Goal: Task Accomplishment & Management: Manage account settings

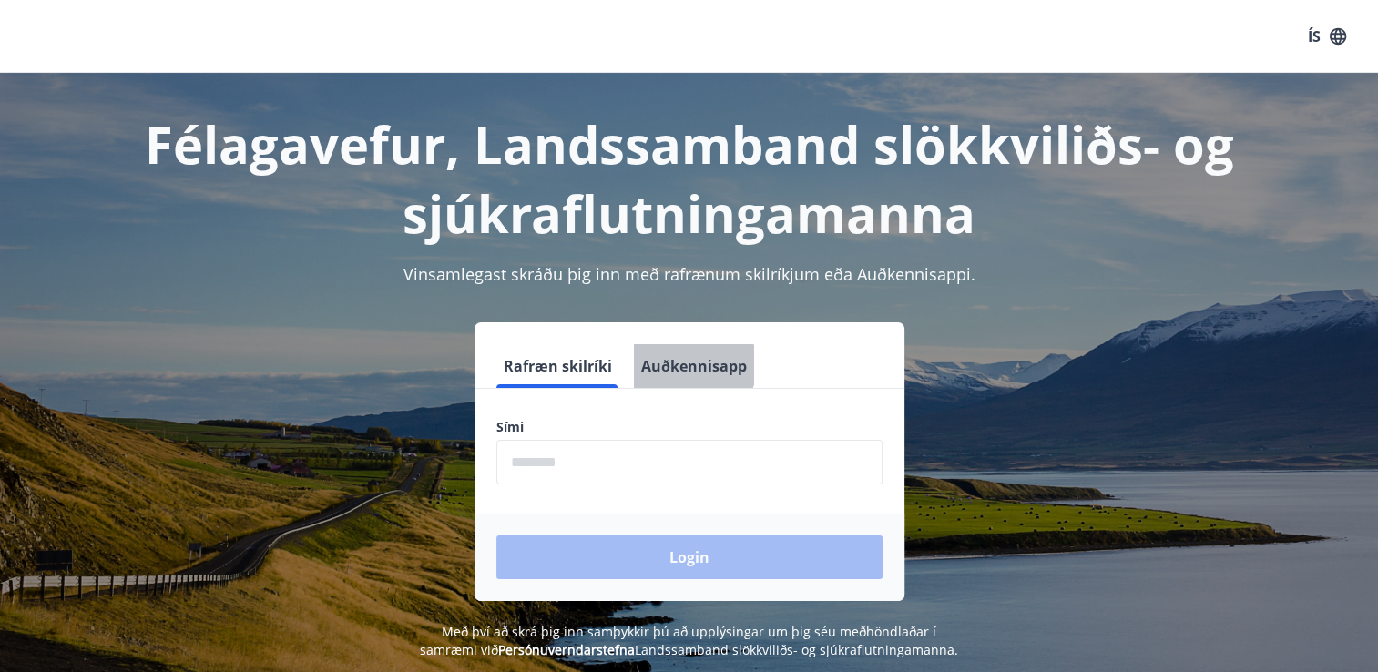
click at [690, 365] on button "Auðkennisapp" at bounding box center [694, 366] width 120 height 44
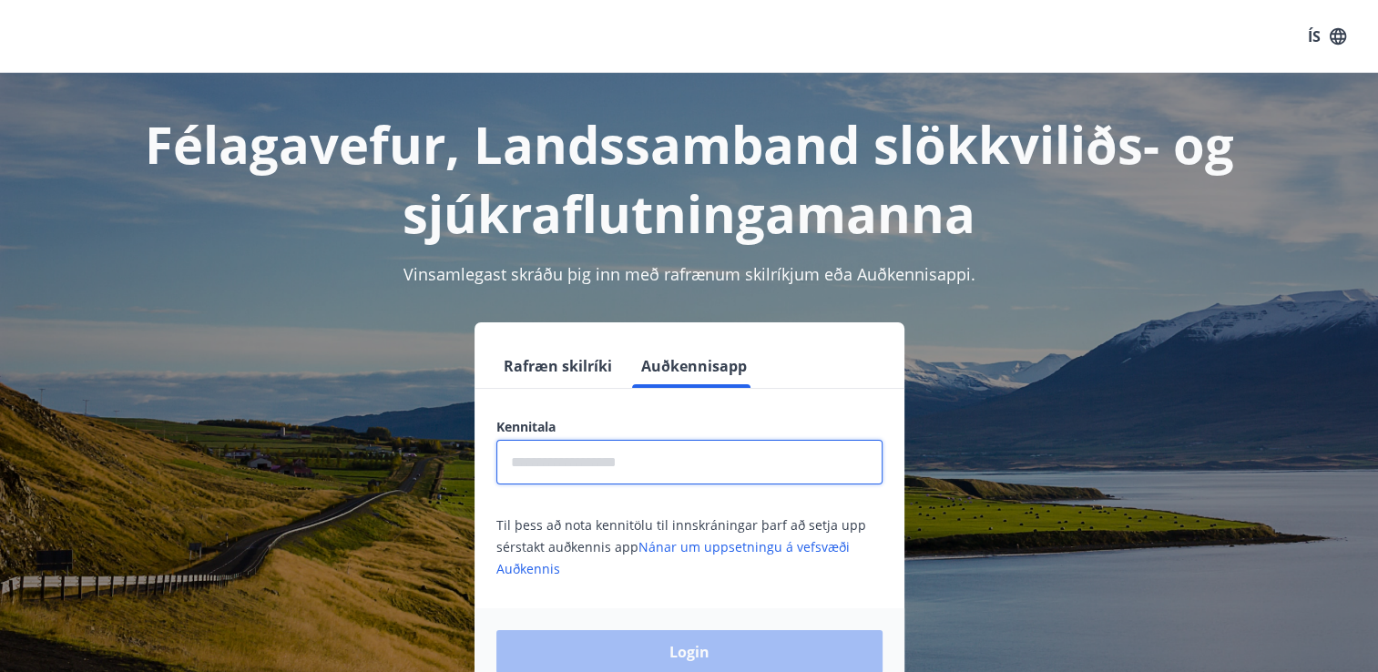
click at [572, 465] on input "text" at bounding box center [689, 462] width 386 height 45
type input "**********"
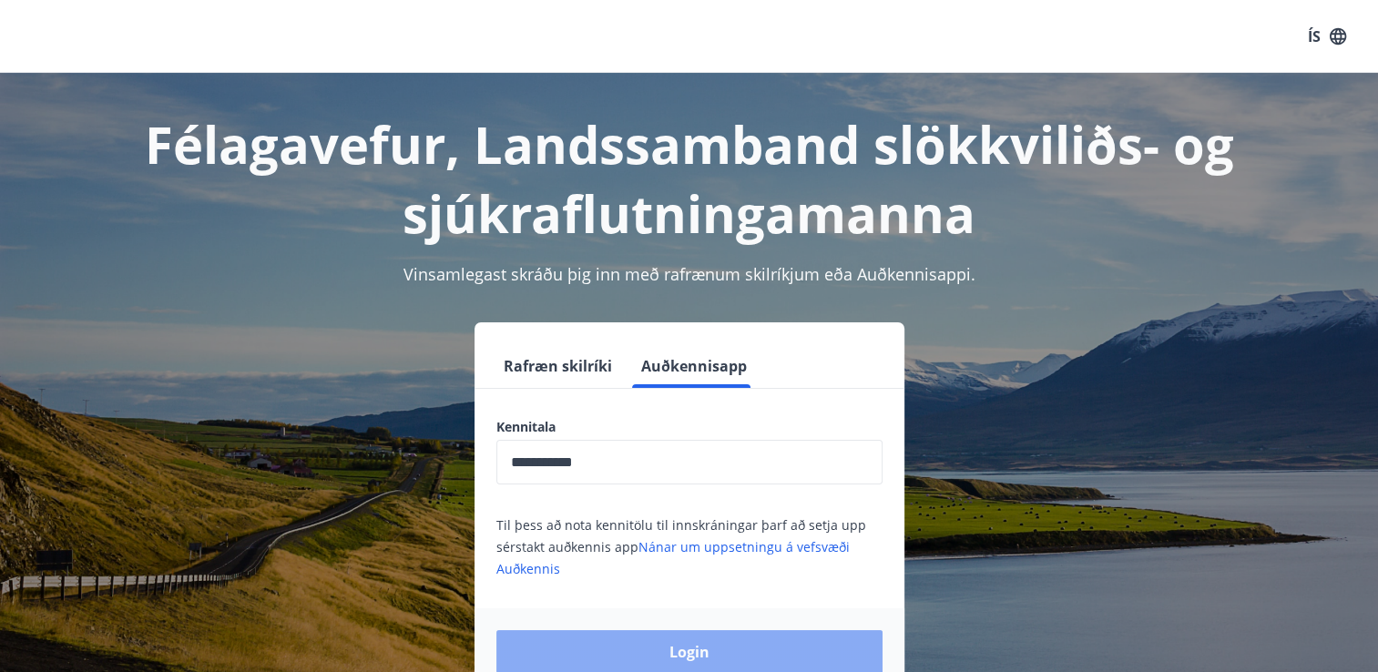
click at [666, 662] on button "Login" at bounding box center [689, 652] width 386 height 44
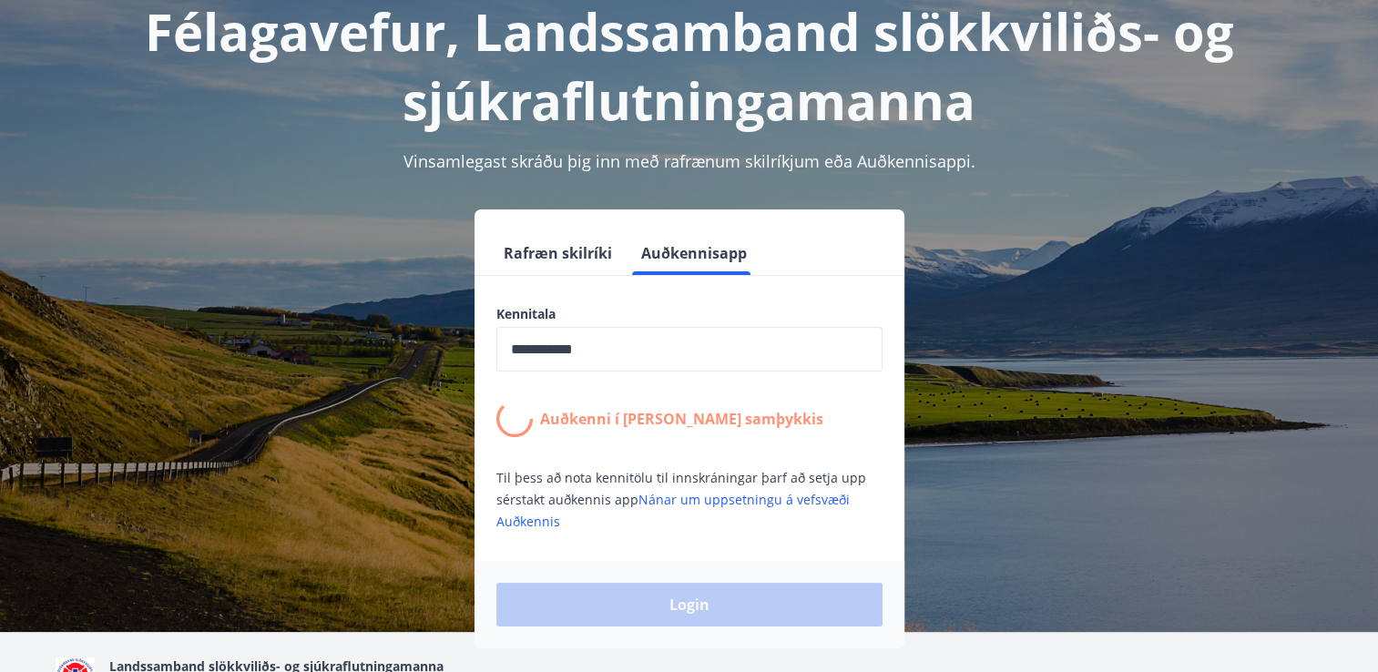
scroll to position [119, 0]
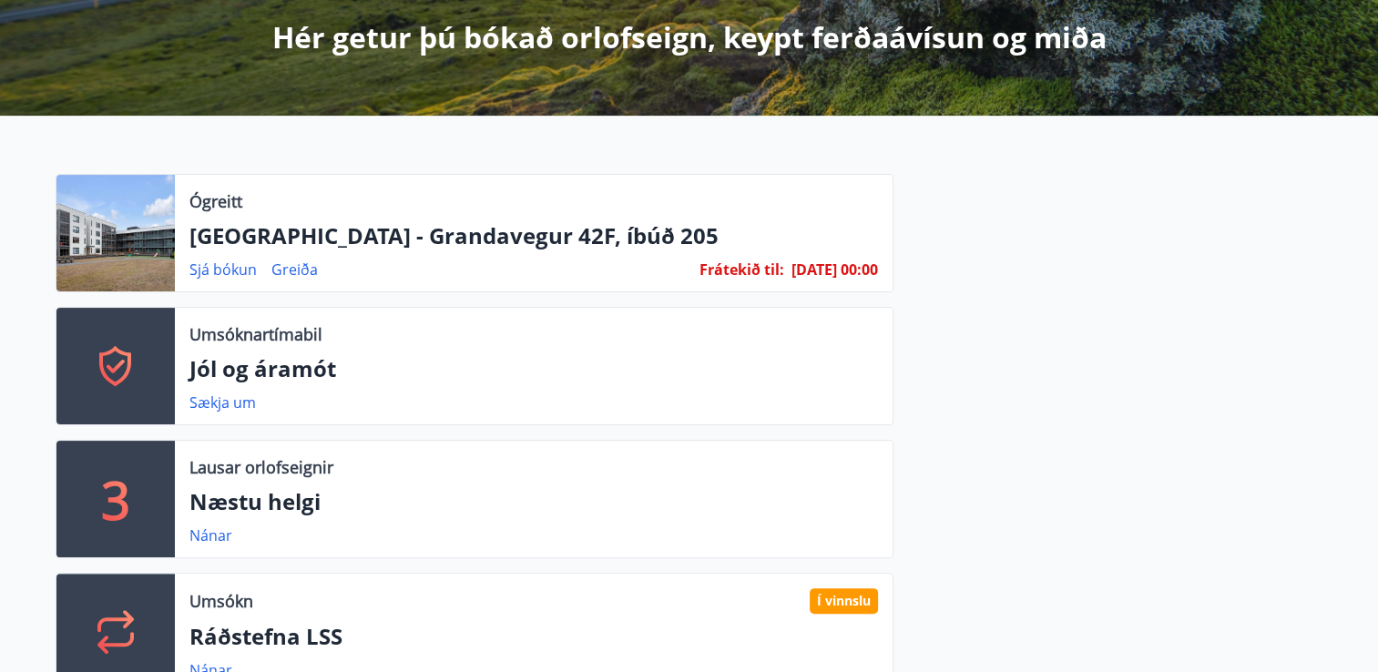
scroll to position [339, 0]
click at [236, 263] on link "Sjá bókun" at bounding box center [222, 269] width 67 height 20
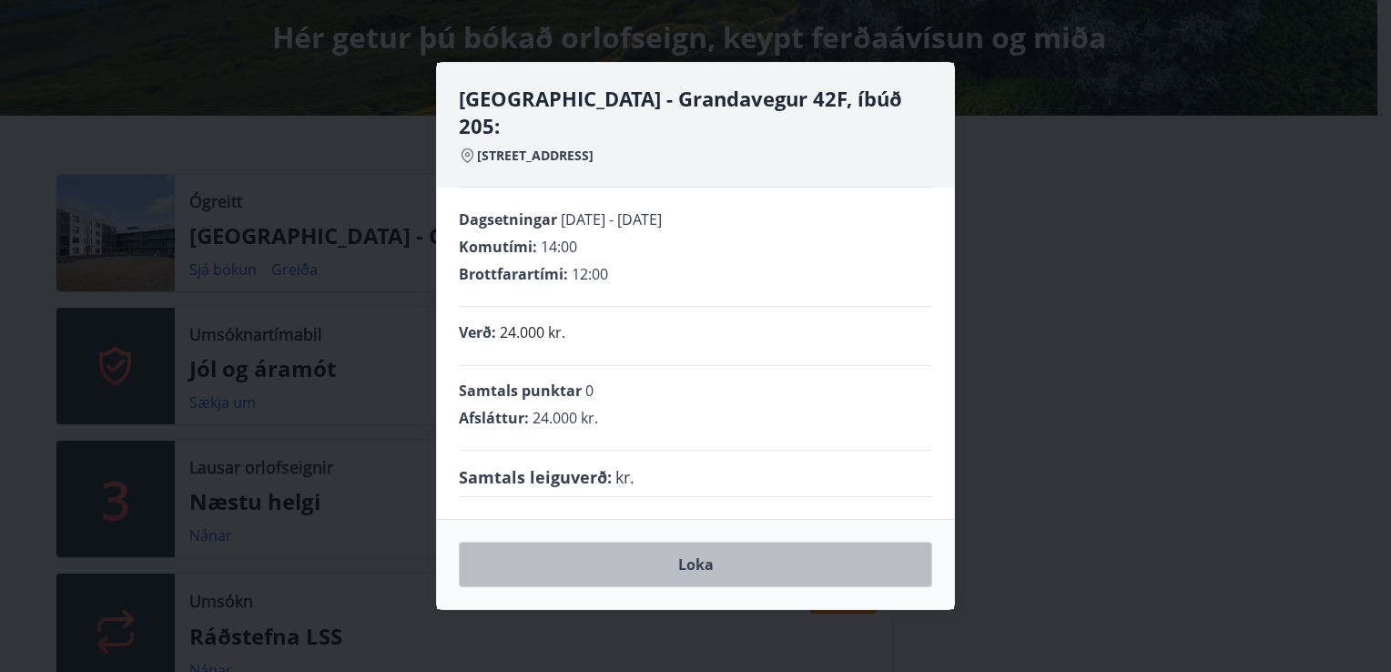
click at [710, 551] on button "Loka" at bounding box center [695, 565] width 473 height 46
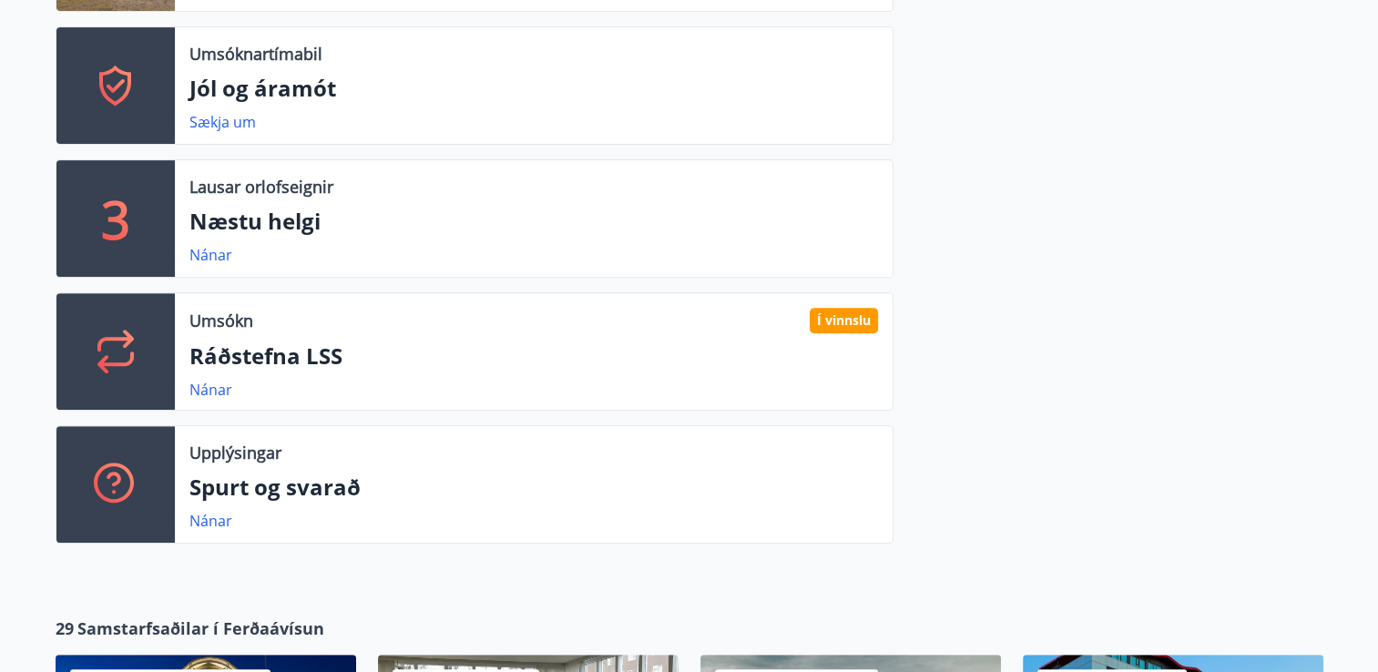
scroll to position [621, 0]
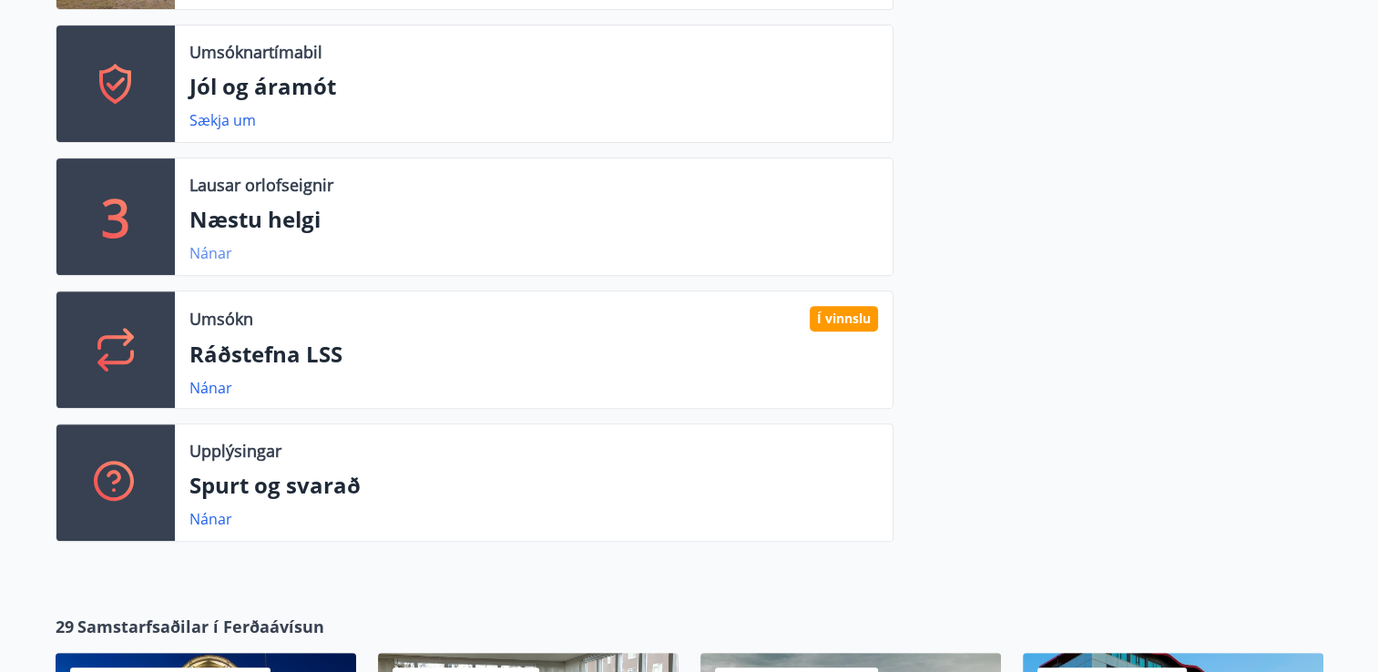
click at [210, 255] on link "Nánar" at bounding box center [210, 253] width 43 height 20
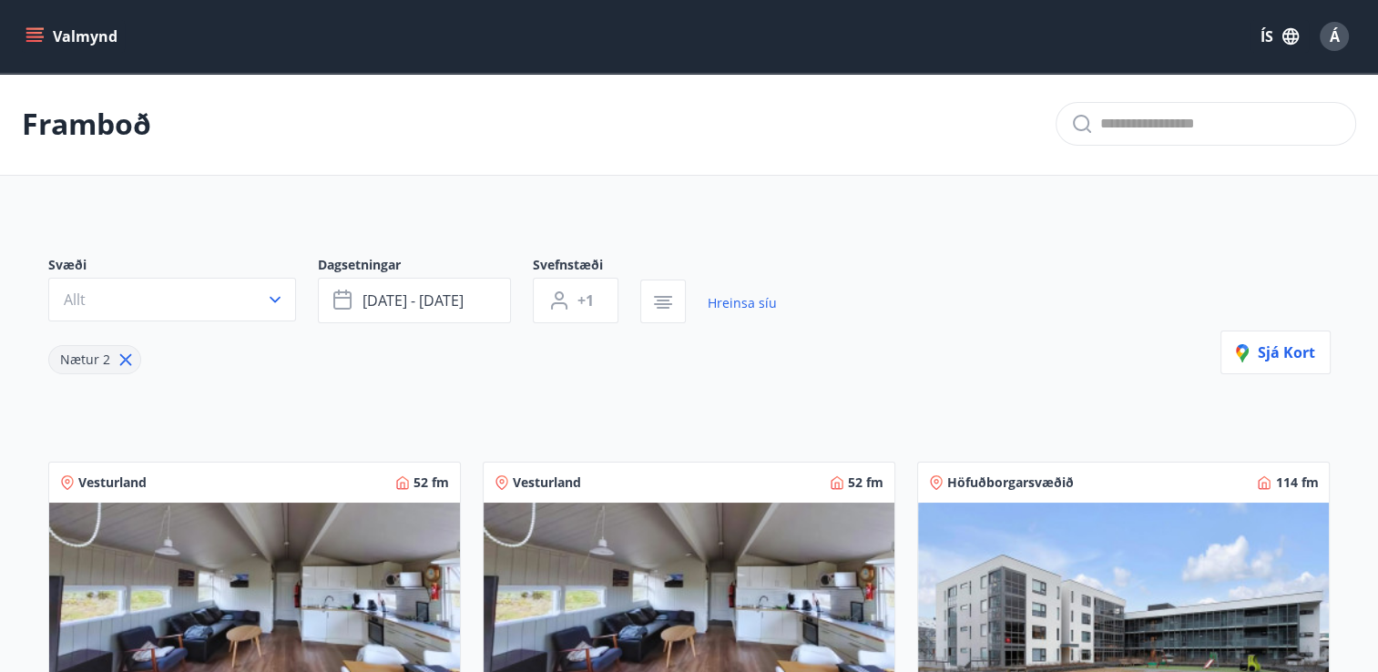
click at [36, 38] on icon "menu" at bounding box center [34, 36] width 18 height 18
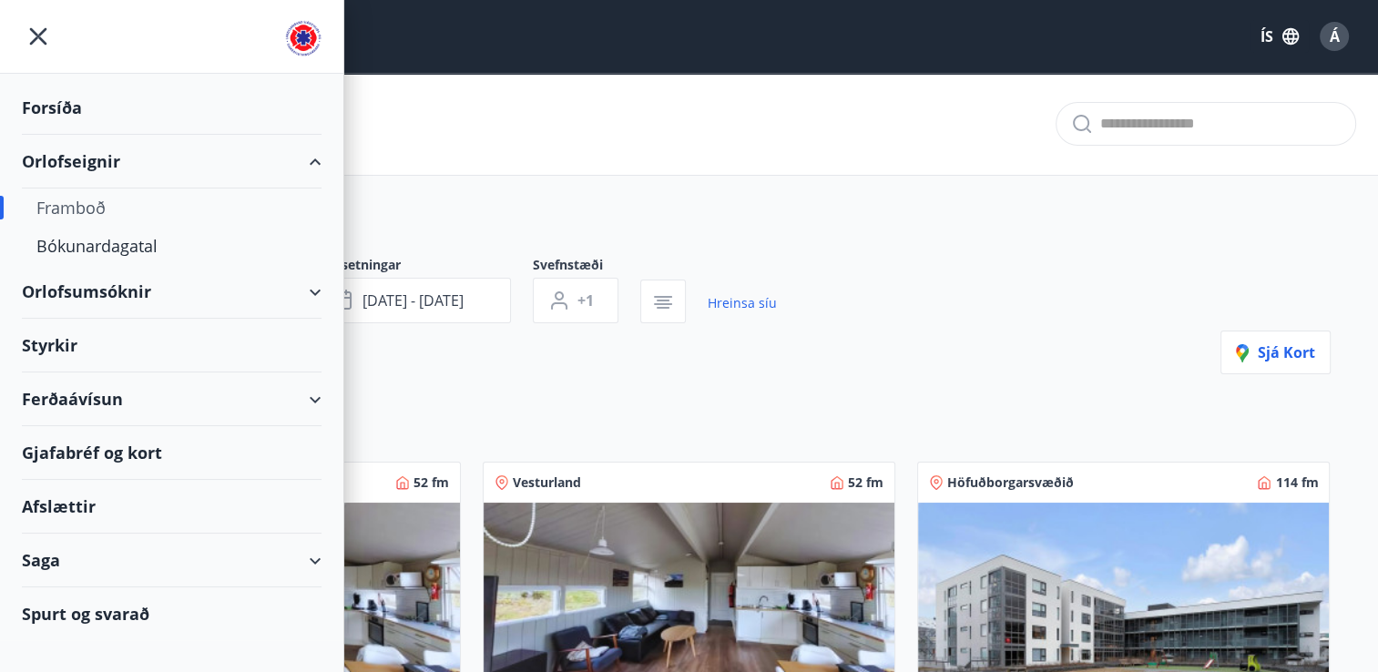
click at [314, 290] on div "Orlofsumsóknir" at bounding box center [172, 292] width 300 height 54
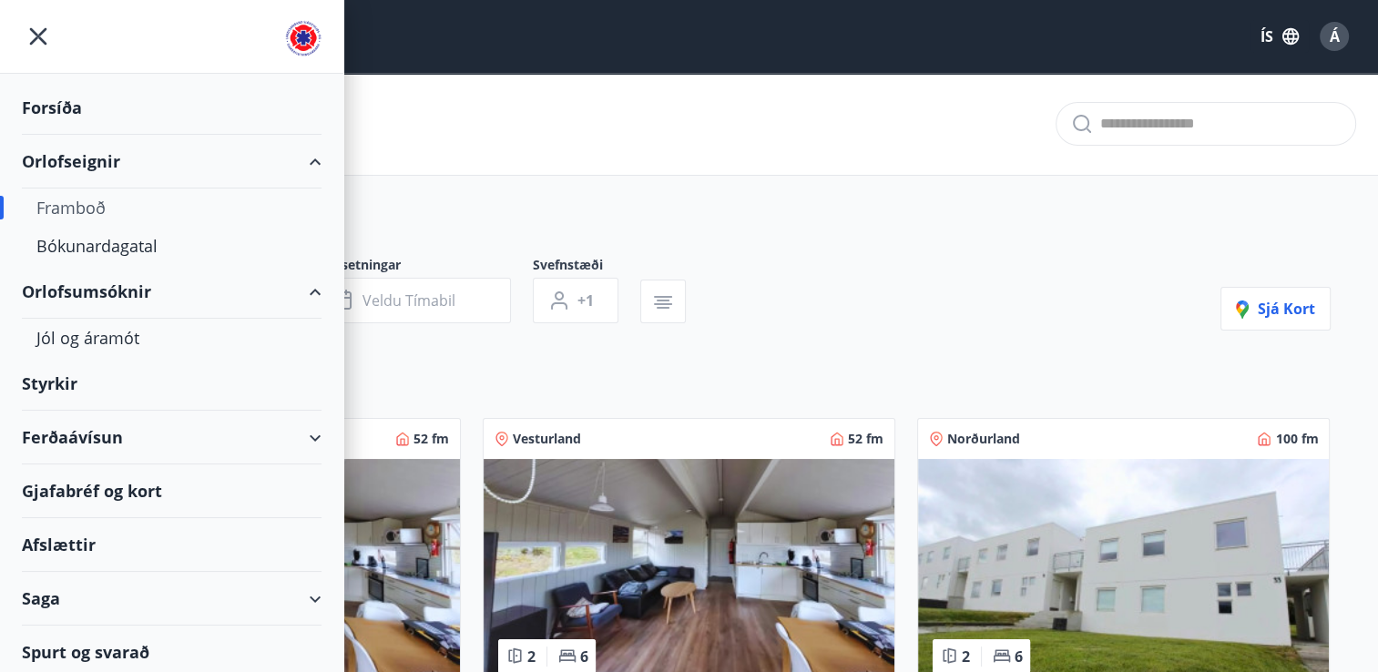
type input "*"
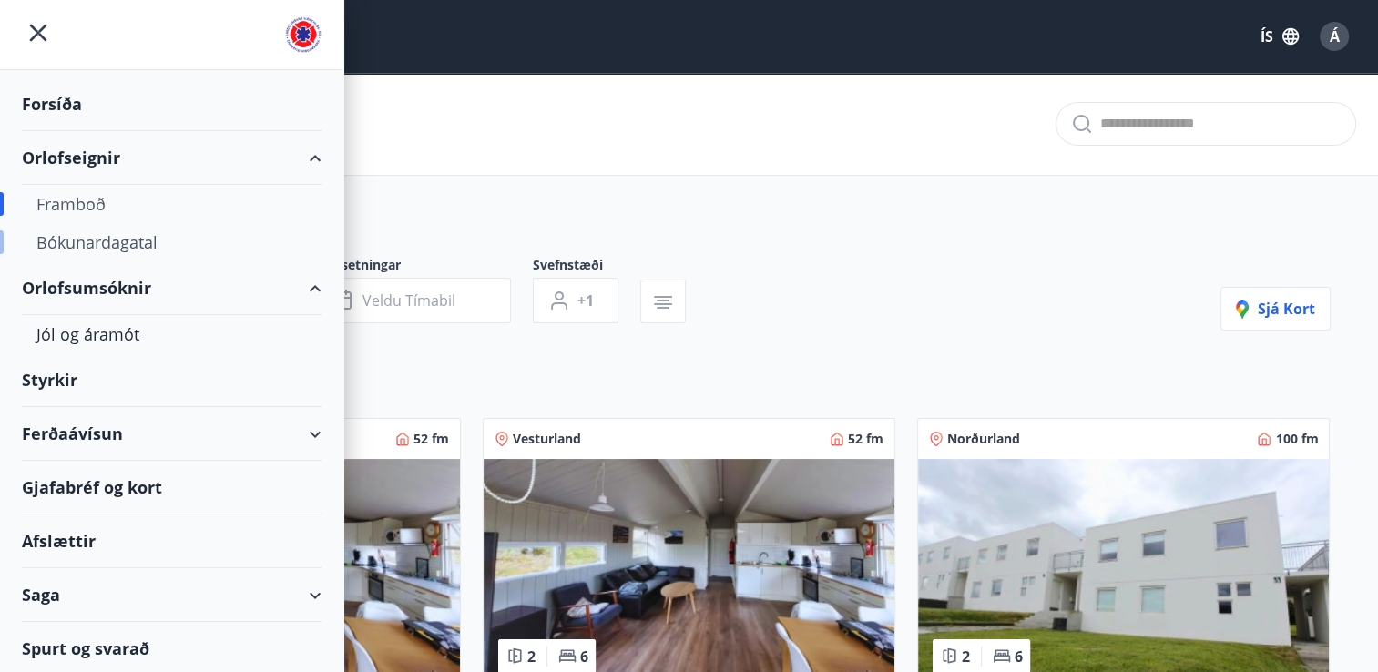
click at [87, 242] on div "Bókunardagatal" at bounding box center [171, 242] width 270 height 38
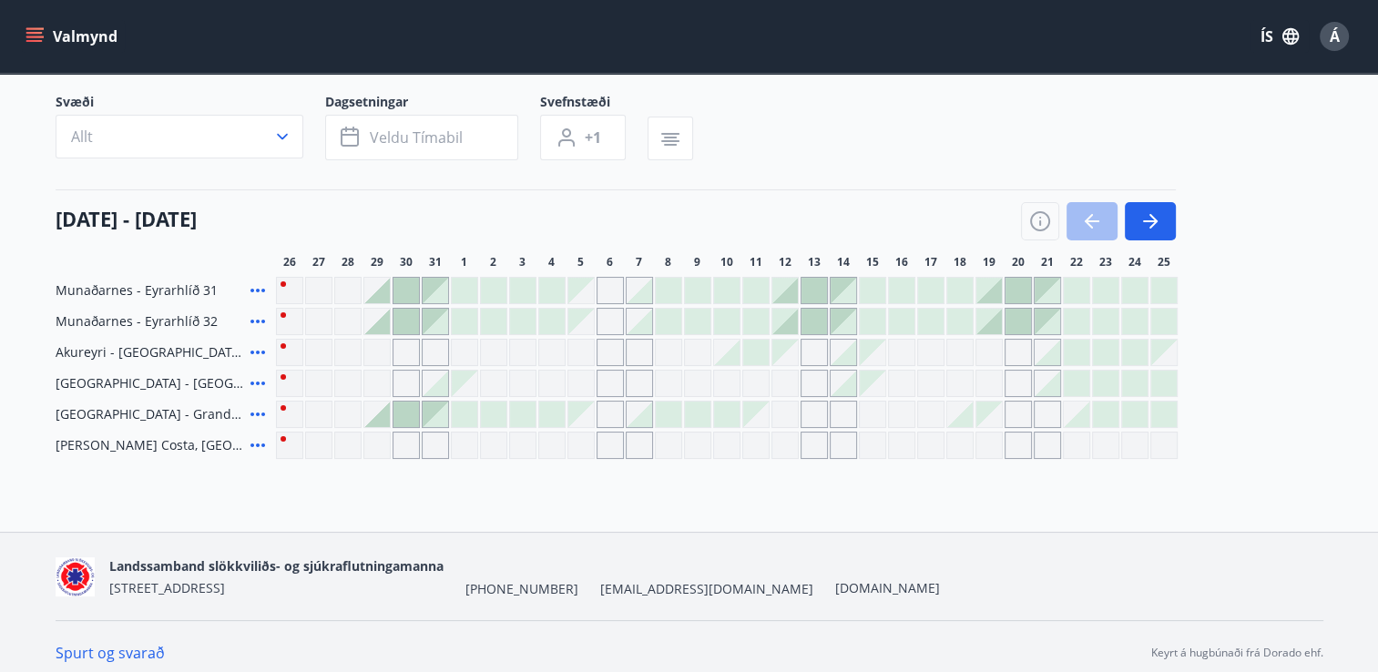
scroll to position [131, 0]
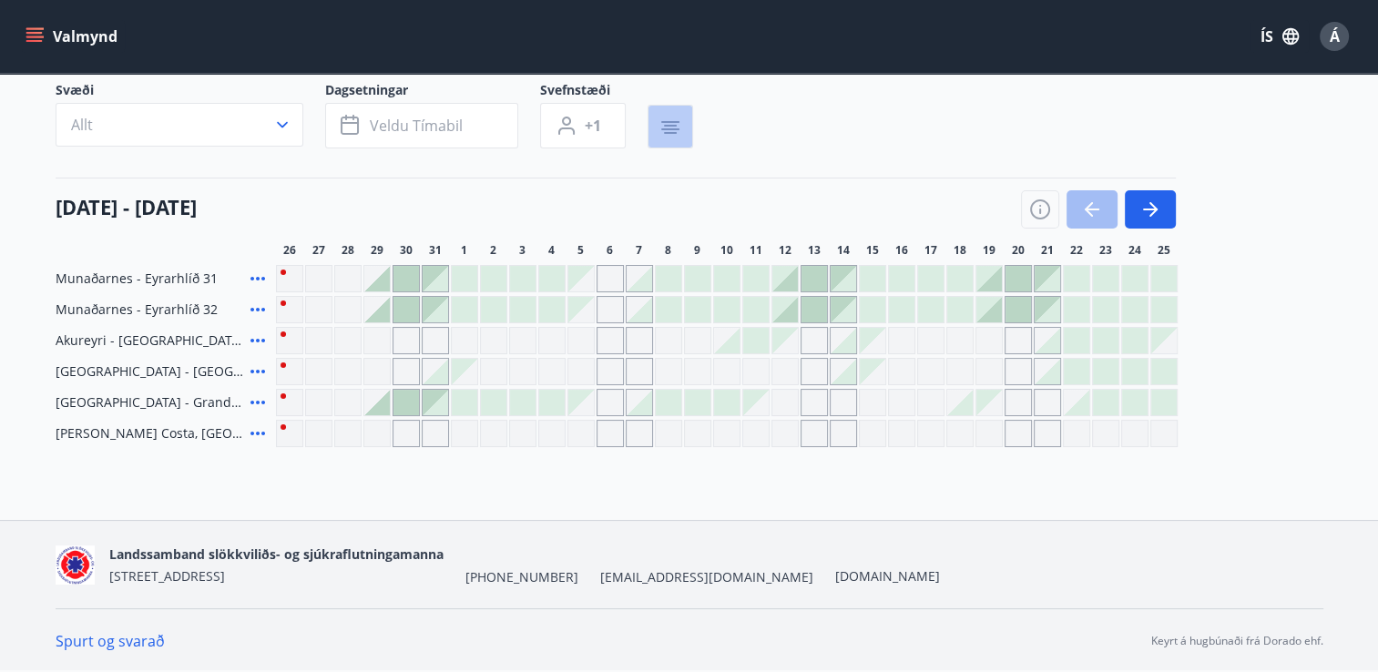
click at [671, 132] on icon "button" at bounding box center [670, 133] width 13 height 2
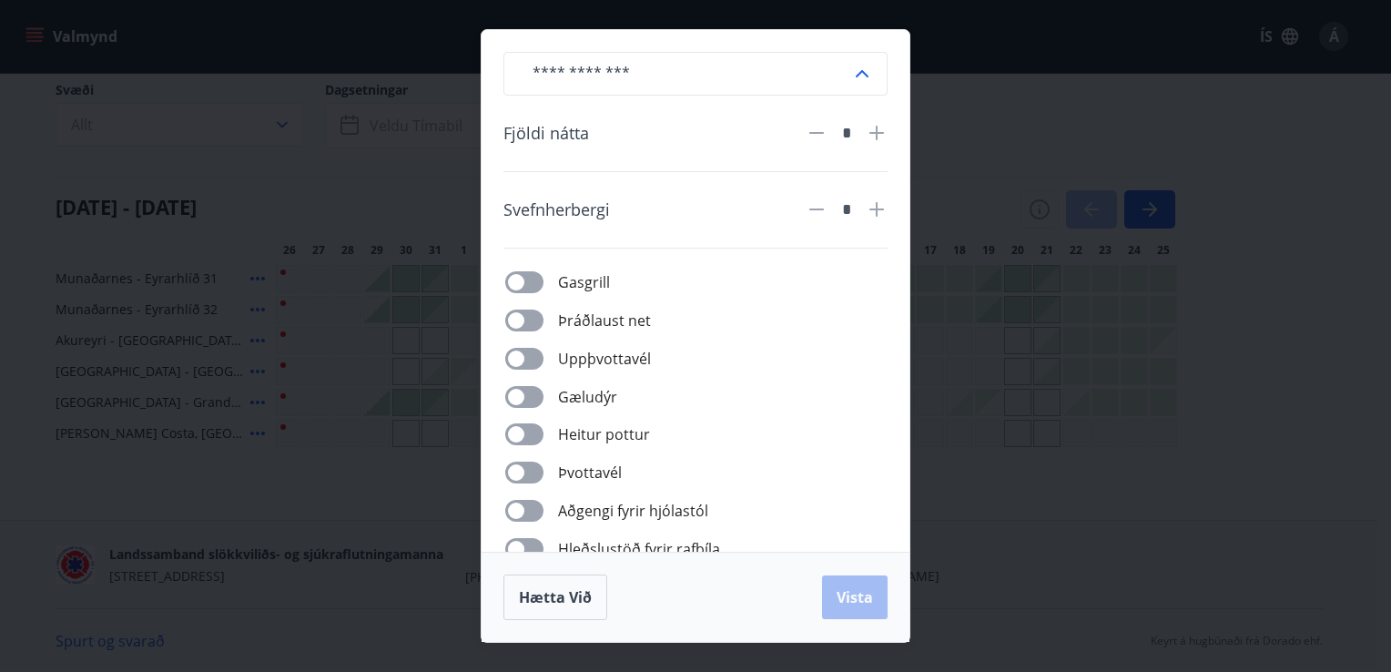
click at [976, 454] on div "​ Fjöldi nátta * Svefnherbergi * Gasgrill Þráðlaust net Uppþvottavél Gæludýr [P…" at bounding box center [695, 336] width 1391 height 672
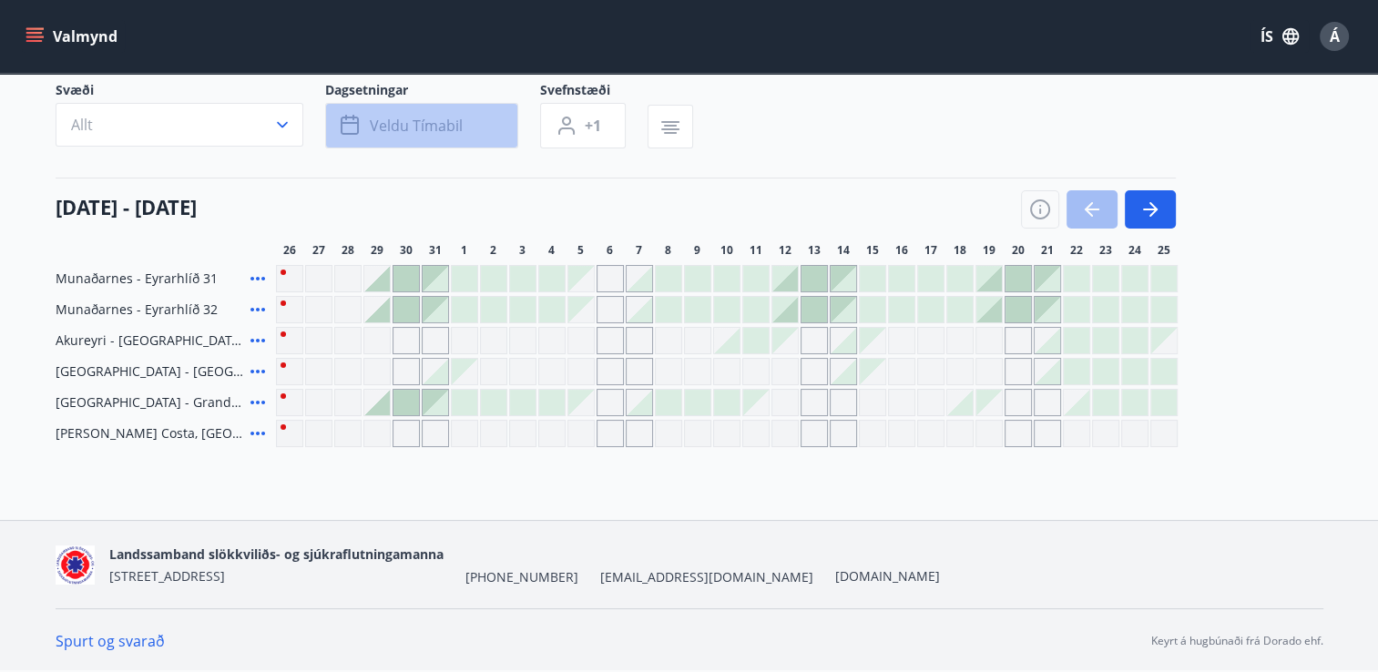
click at [467, 126] on button "Veldu tímabil" at bounding box center [421, 126] width 193 height 46
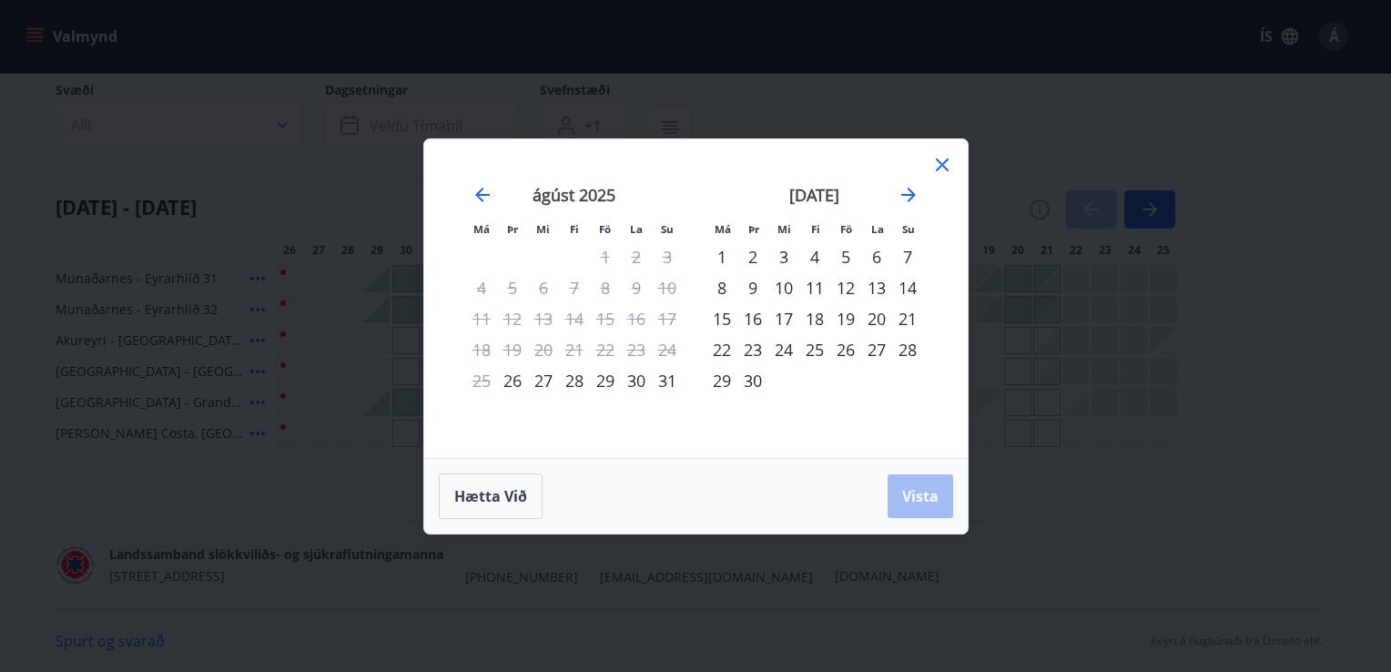
click at [517, 107] on div "Má Þr Mi Fi Fö La Su Má Þr Mi Fi Fö La Su [DATE] 1 2 3 4 5 6 7 8 9 10 11 12 13 …" at bounding box center [695, 336] width 1391 height 672
click at [490, 502] on span "Hætta við" at bounding box center [490, 496] width 73 height 20
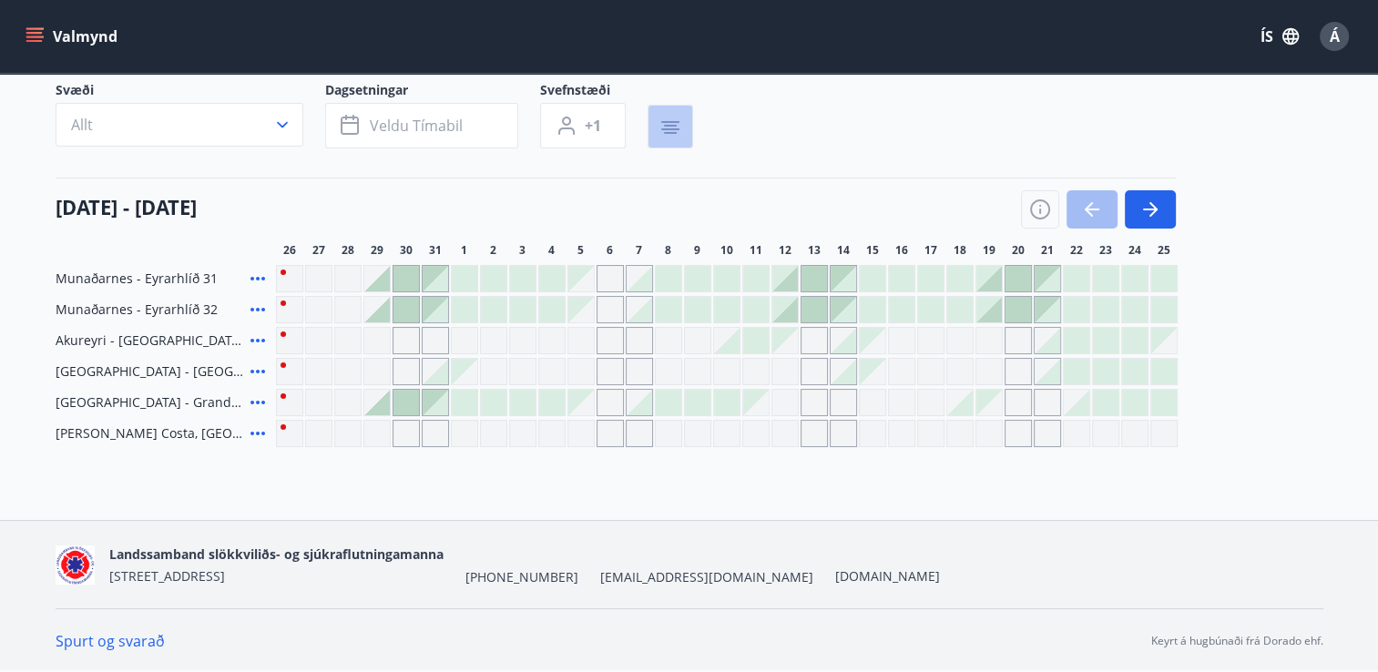
click at [661, 128] on icon "button" at bounding box center [670, 129] width 18 height 2
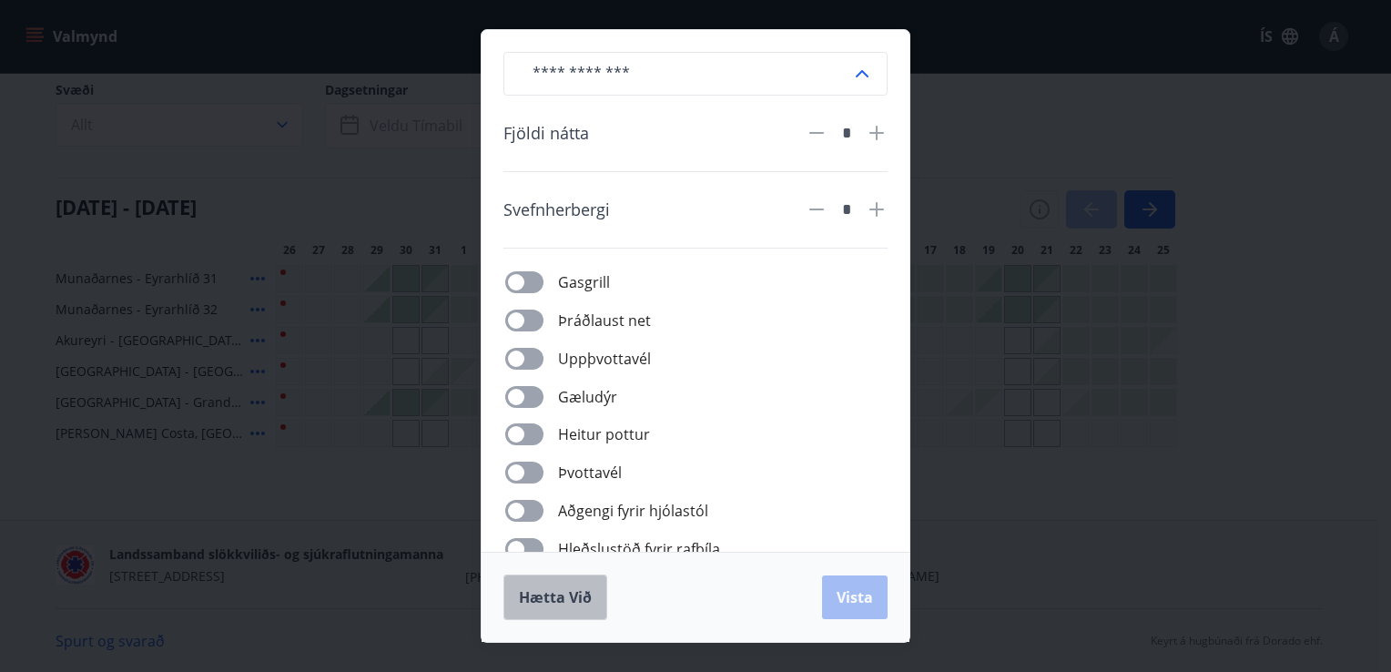
click at [534, 597] on span "Hætta við" at bounding box center [555, 597] width 73 height 20
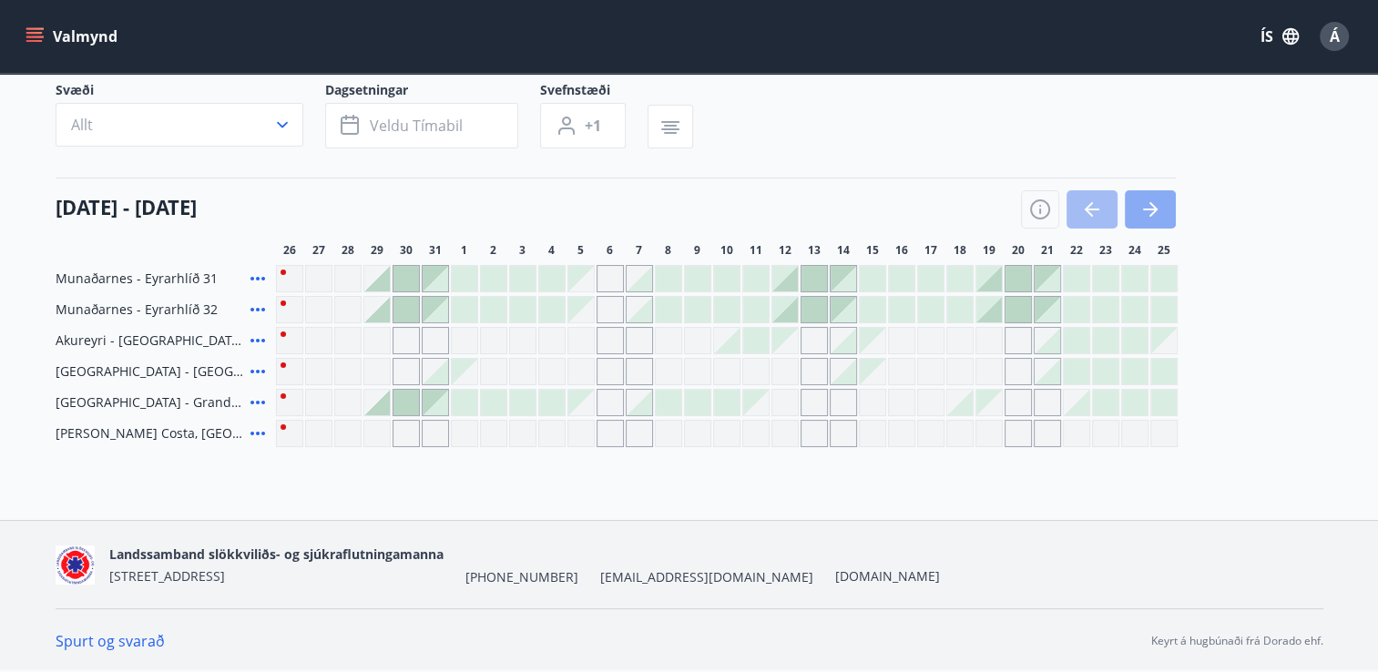
click at [1142, 206] on icon "button" at bounding box center [1150, 209] width 22 height 22
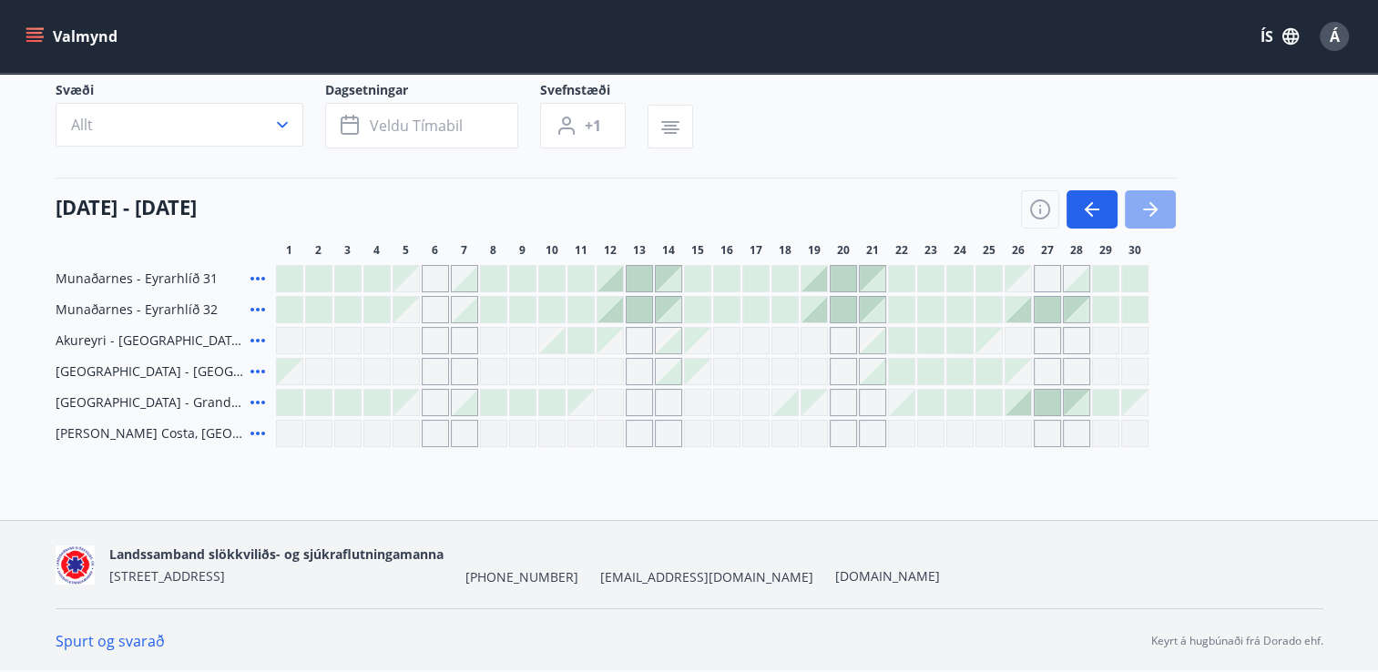
click at [1149, 206] on icon "button" at bounding box center [1150, 209] width 22 height 22
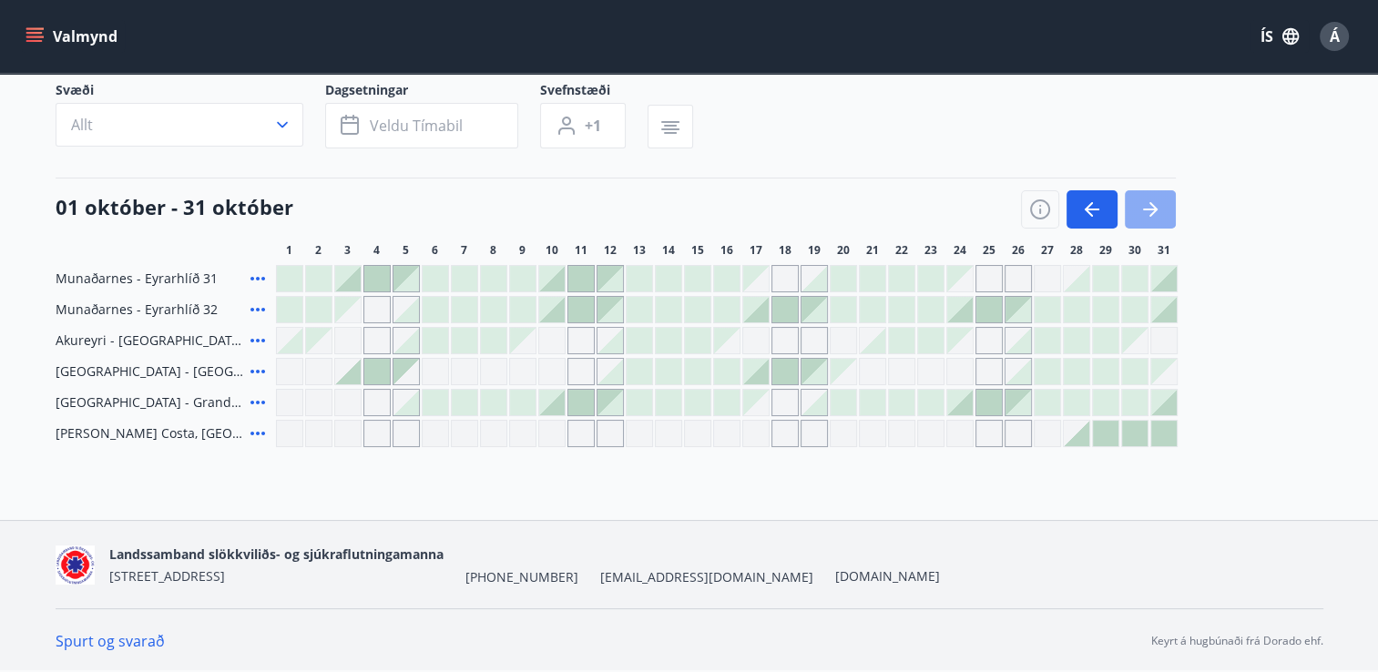
click at [1149, 206] on icon "button" at bounding box center [1150, 209] width 22 height 22
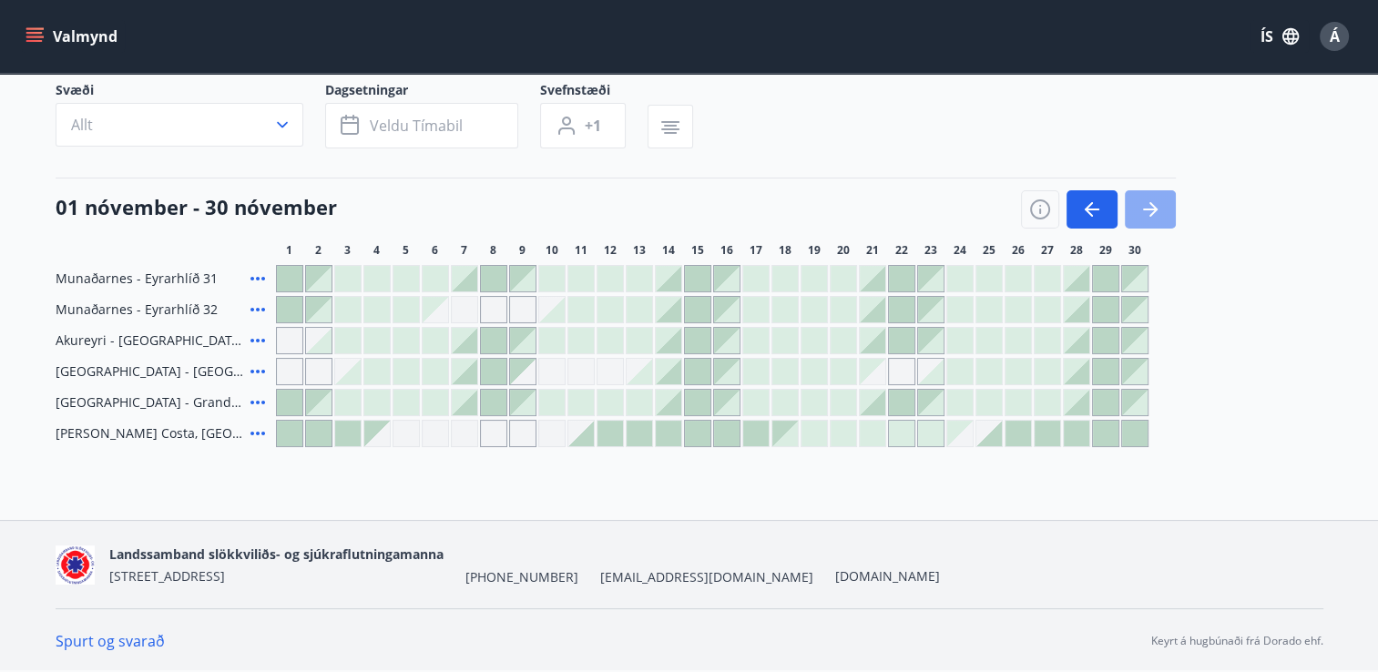
click at [1149, 206] on icon "button" at bounding box center [1150, 209] width 22 height 22
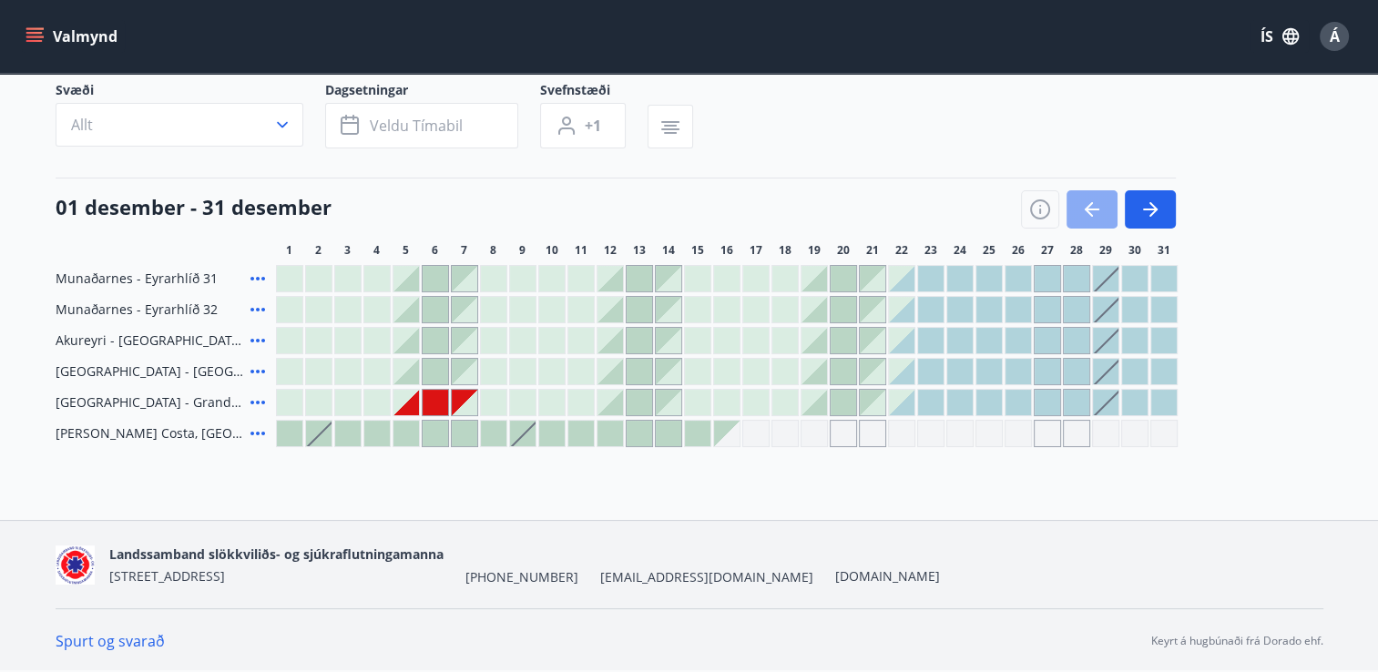
click at [1087, 203] on icon "button" at bounding box center [1092, 209] width 22 height 22
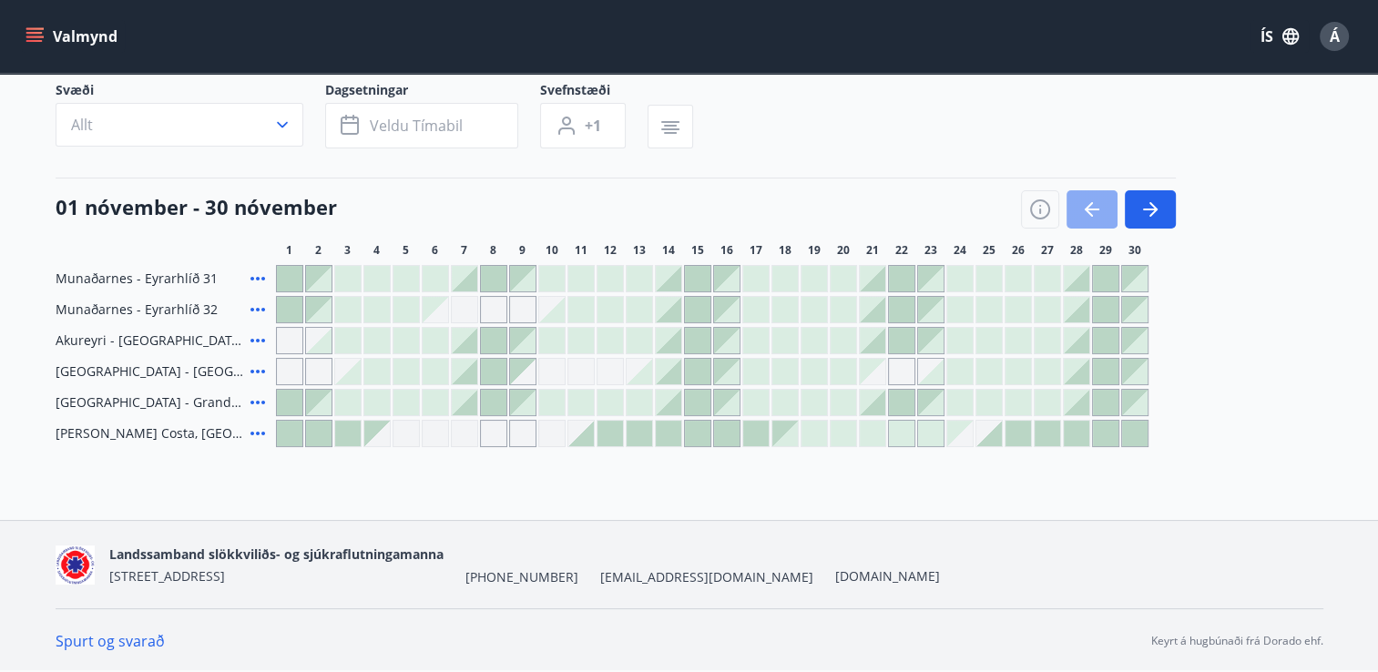
click at [1087, 203] on icon "button" at bounding box center [1092, 209] width 22 height 22
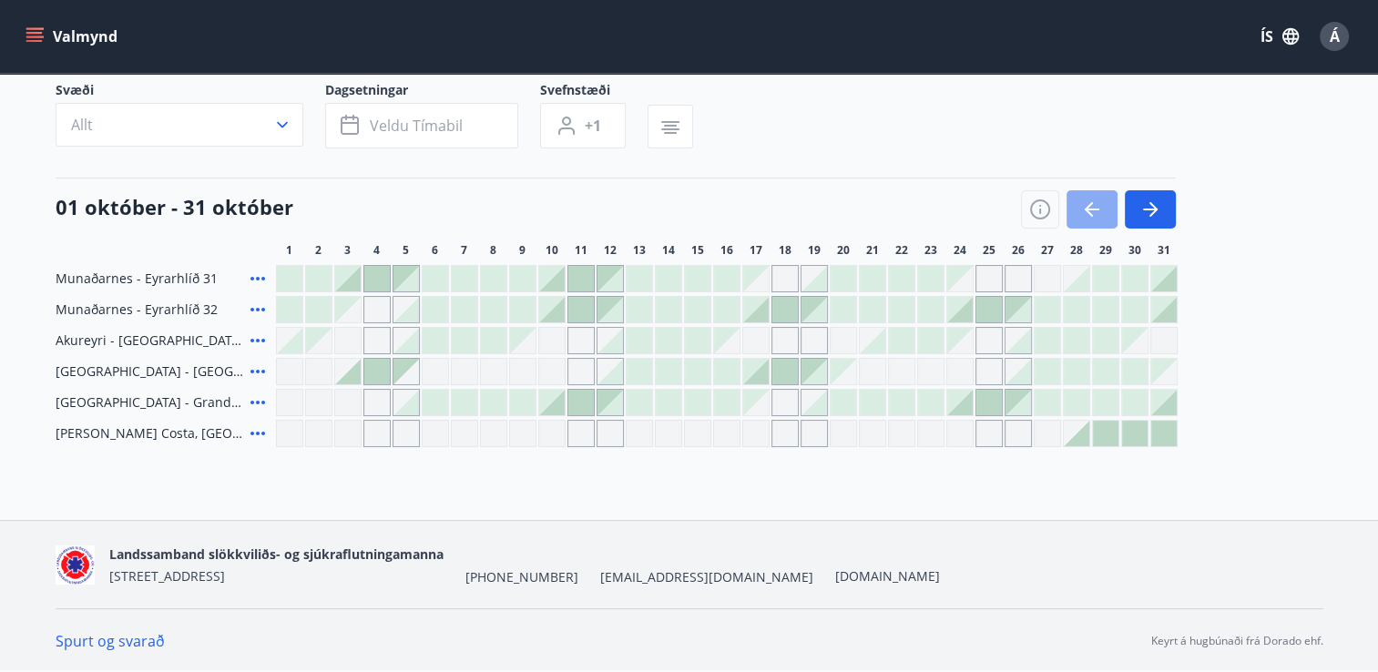
click at [1087, 203] on icon "button" at bounding box center [1092, 209] width 22 height 22
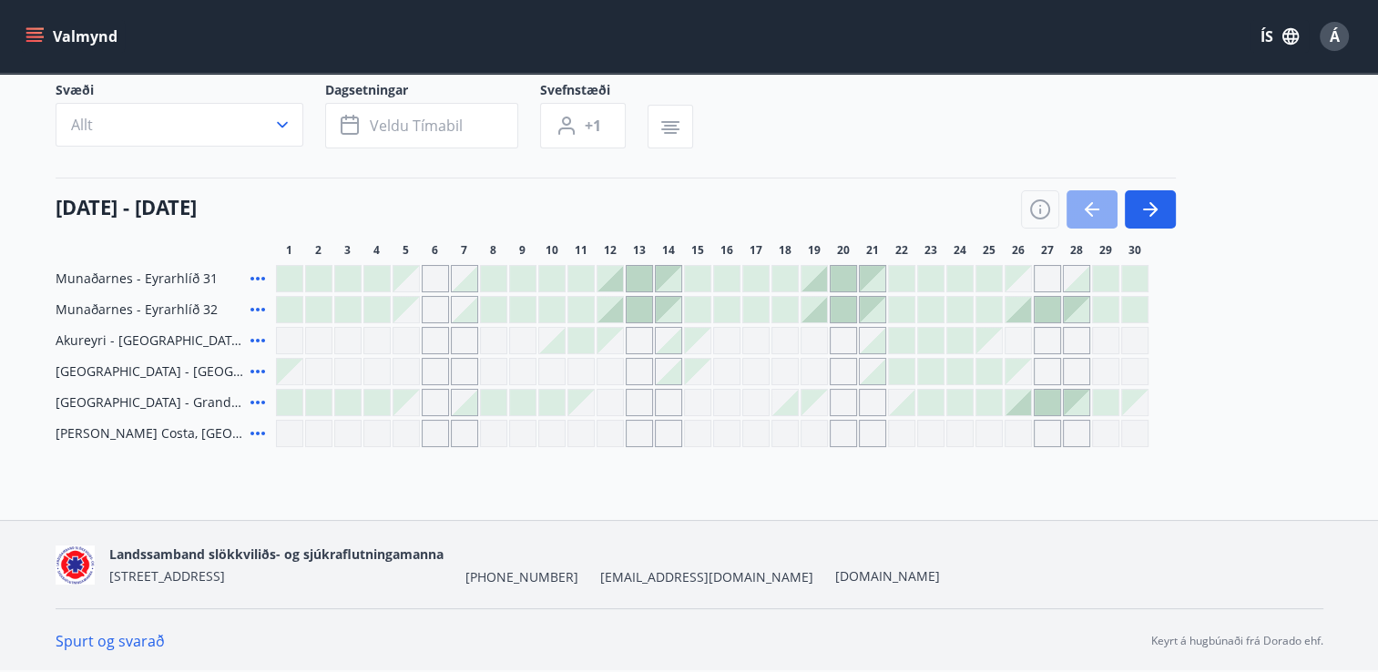
click at [1087, 203] on icon "button" at bounding box center [1092, 209] width 22 height 22
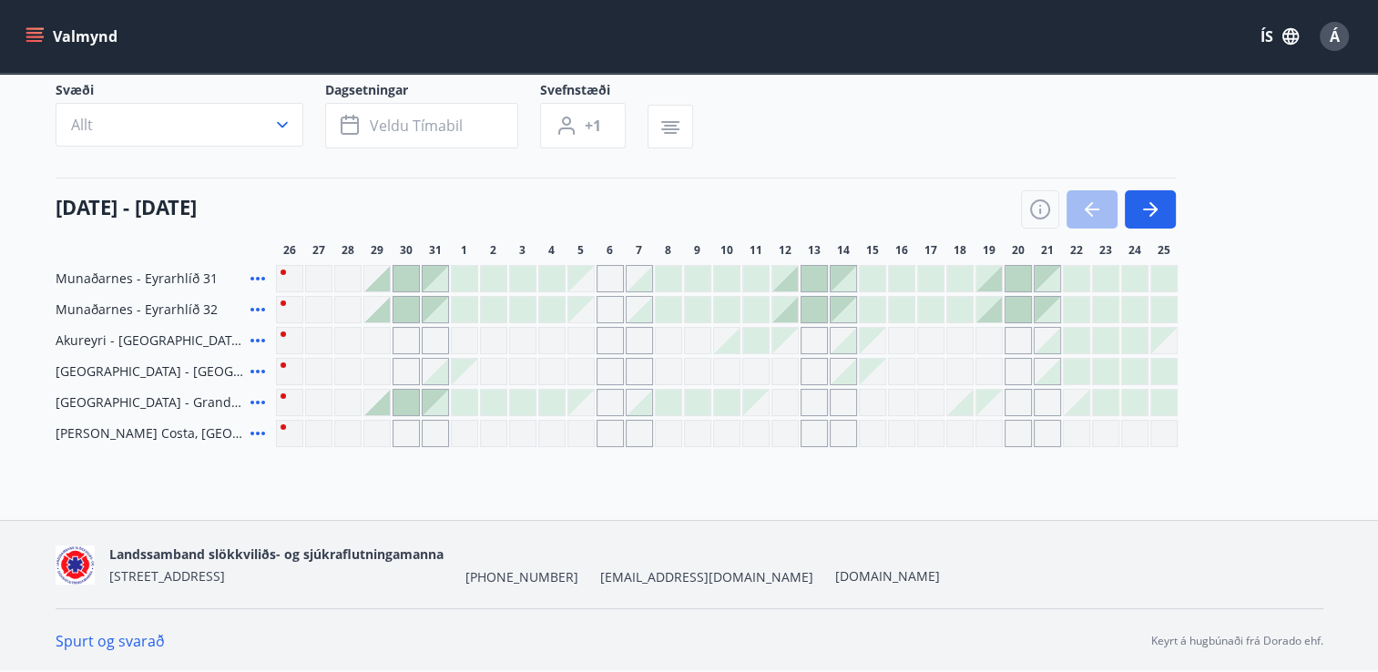
click at [256, 310] on icon at bounding box center [257, 310] width 15 height 4
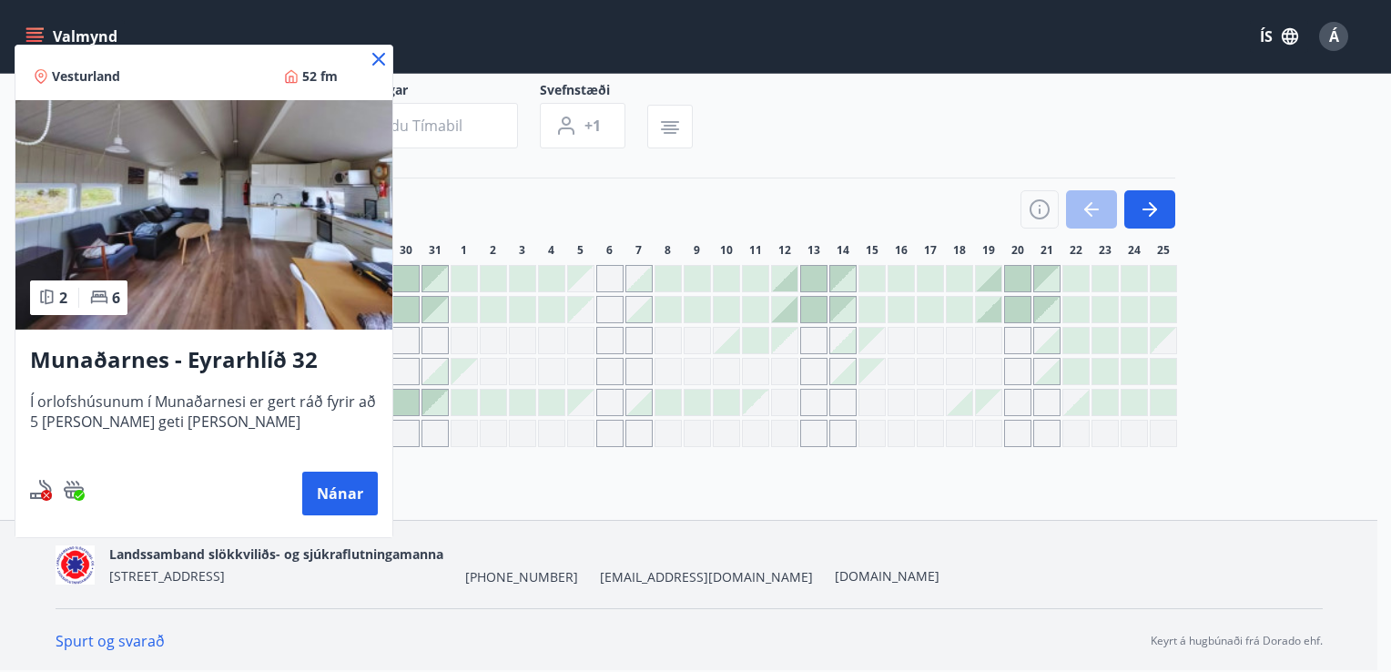
click at [376, 59] on icon at bounding box center [379, 59] width 22 height 22
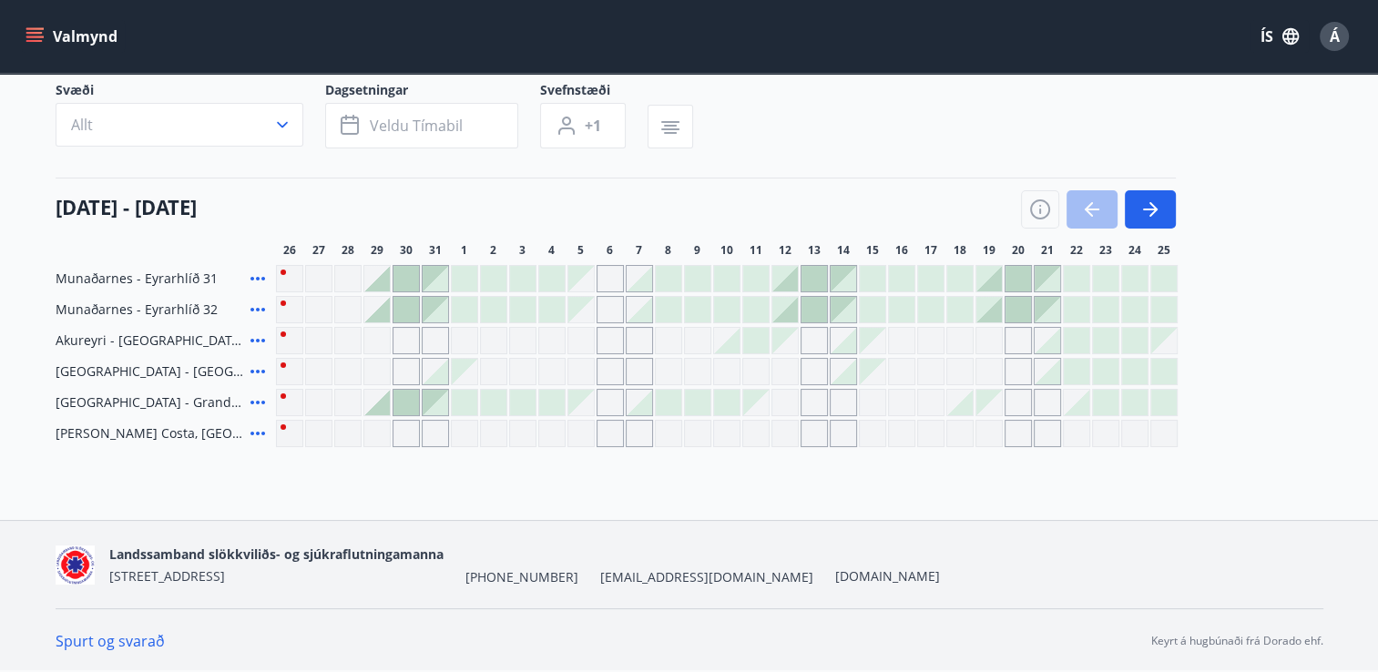
click at [376, 59] on div "Valmynd ÍS Á" at bounding box center [689, 36] width 1378 height 73
click at [439, 308] on div at bounding box center [434, 309] width 25 height 25
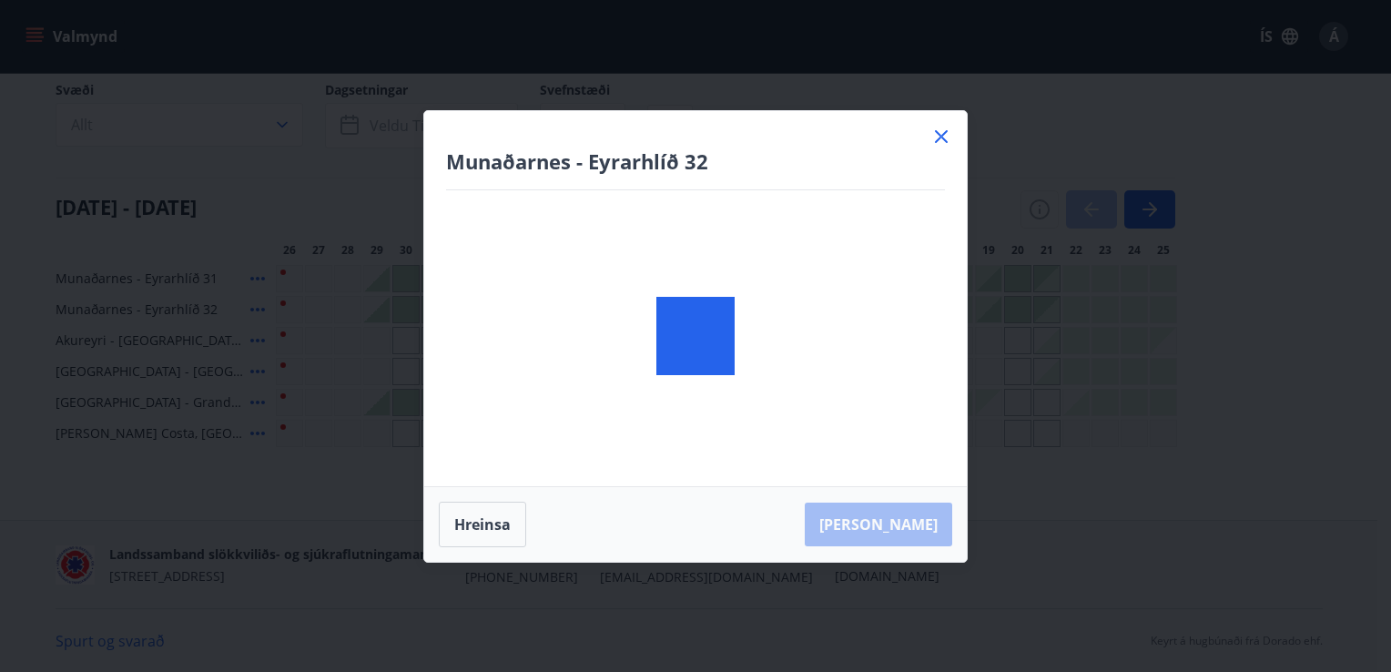
click at [426, 304] on div at bounding box center [695, 336] width 543 height 451
click at [426, 304] on div "Munaðarnes - Eyrarhlíð 32" at bounding box center [695, 298] width 543 height 375
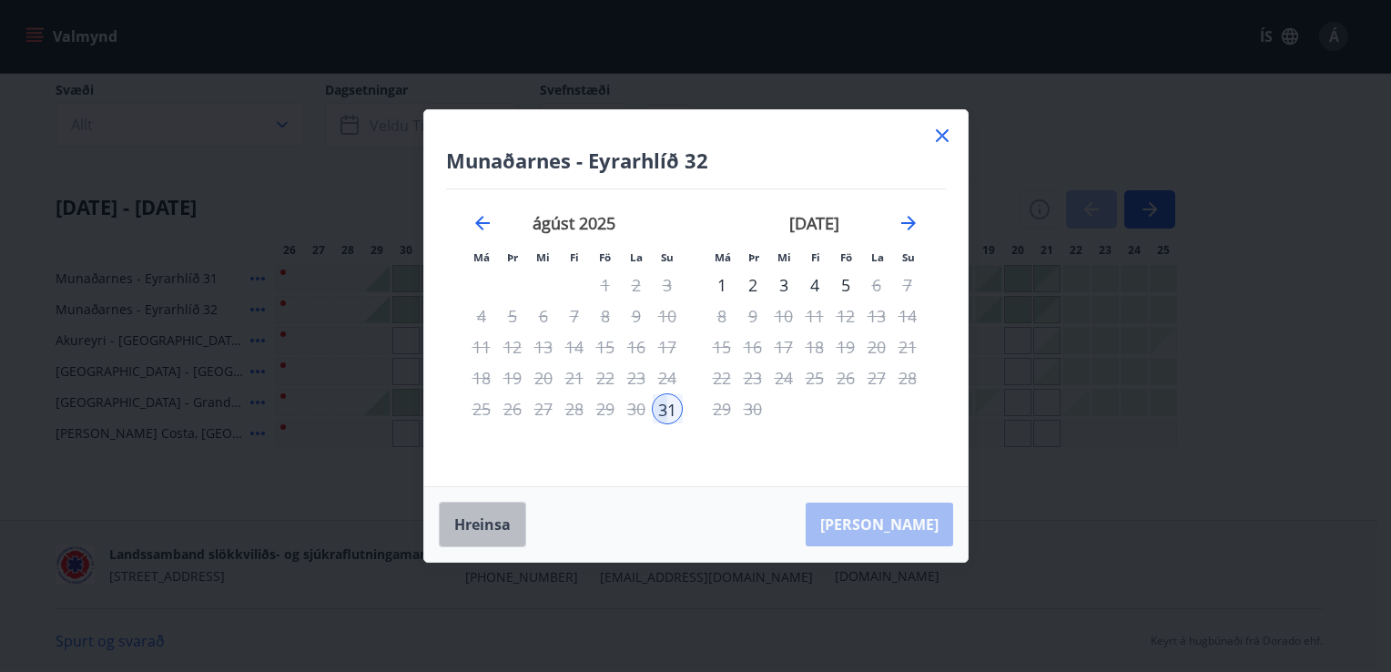
click at [467, 523] on button "Hreinsa" at bounding box center [482, 525] width 87 height 46
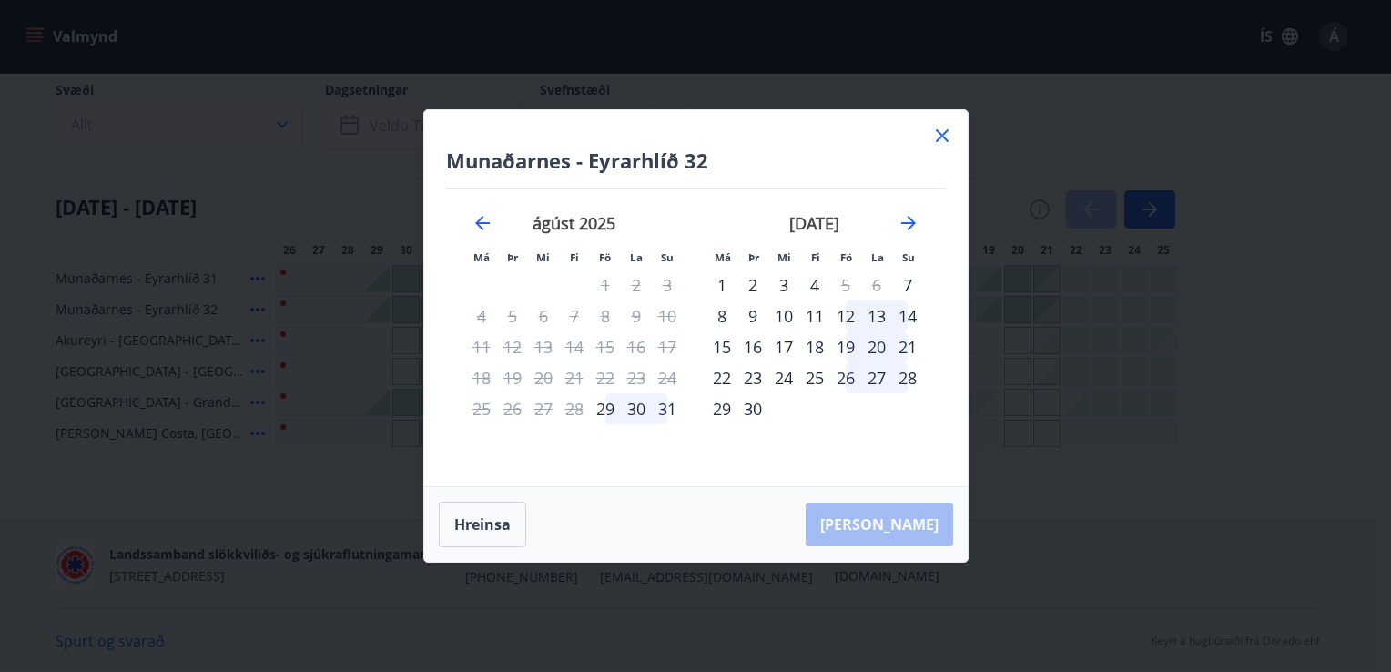
click at [939, 136] on icon at bounding box center [942, 136] width 22 height 22
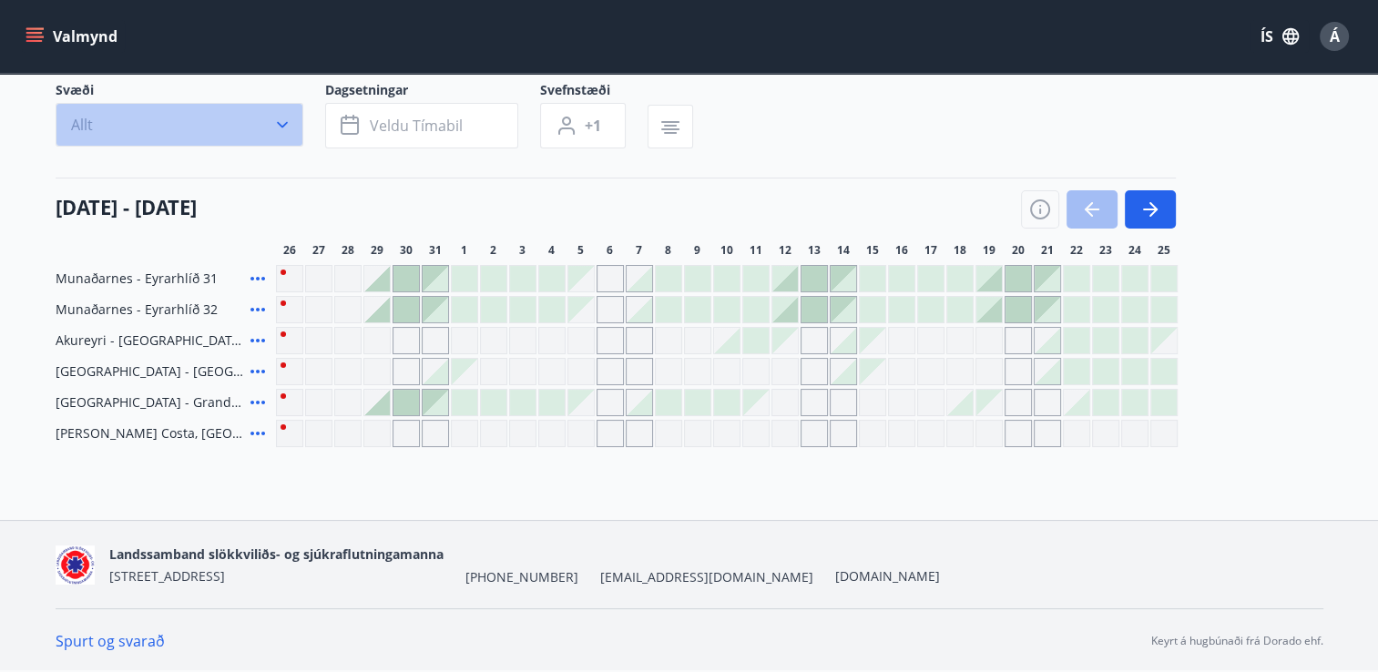
click at [278, 123] on icon "button" at bounding box center [282, 125] width 11 height 6
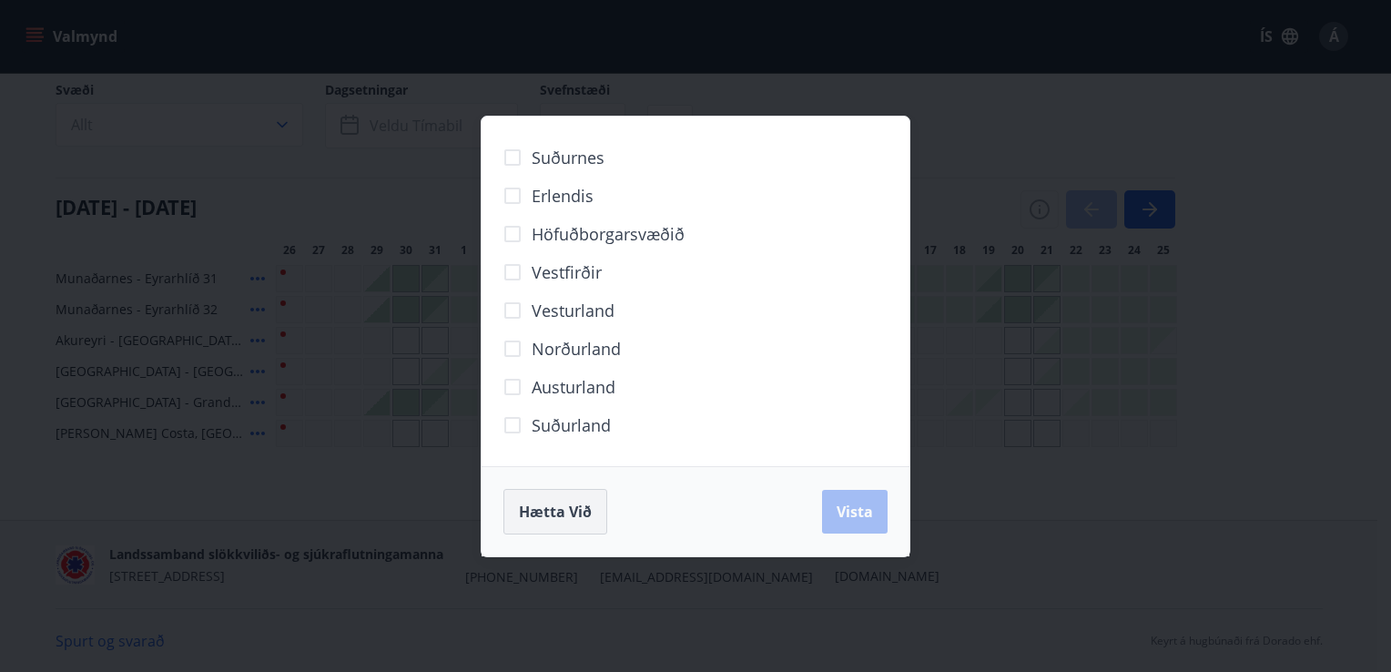
click at [544, 504] on span "Hætta við" at bounding box center [555, 512] width 73 height 20
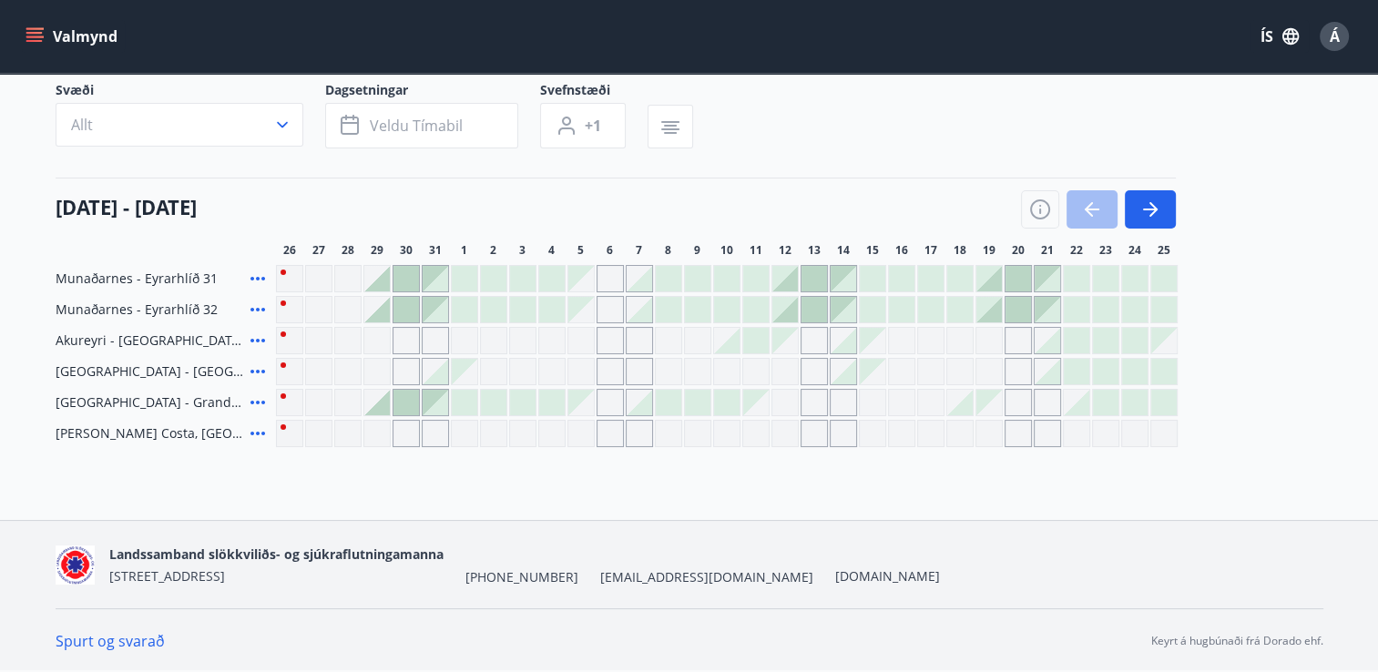
click at [31, 40] on icon "menu" at bounding box center [34, 41] width 16 height 2
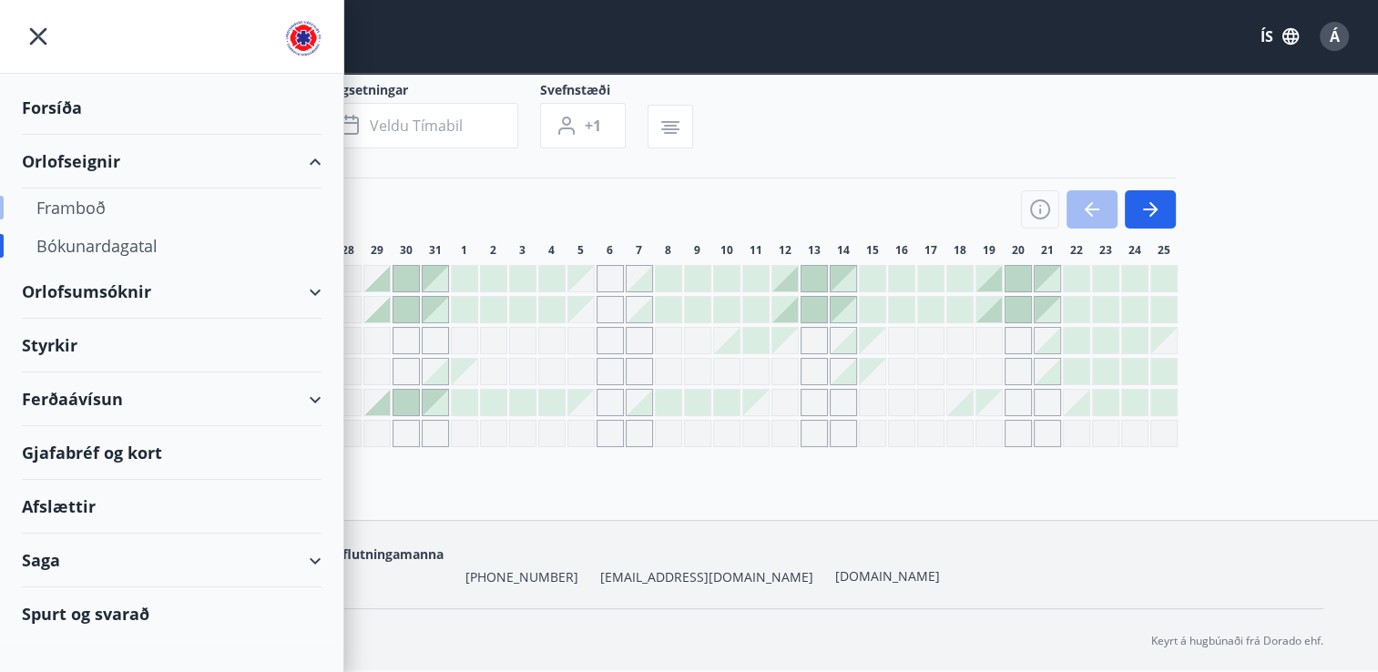
click at [76, 206] on div "Framboð" at bounding box center [171, 207] width 270 height 38
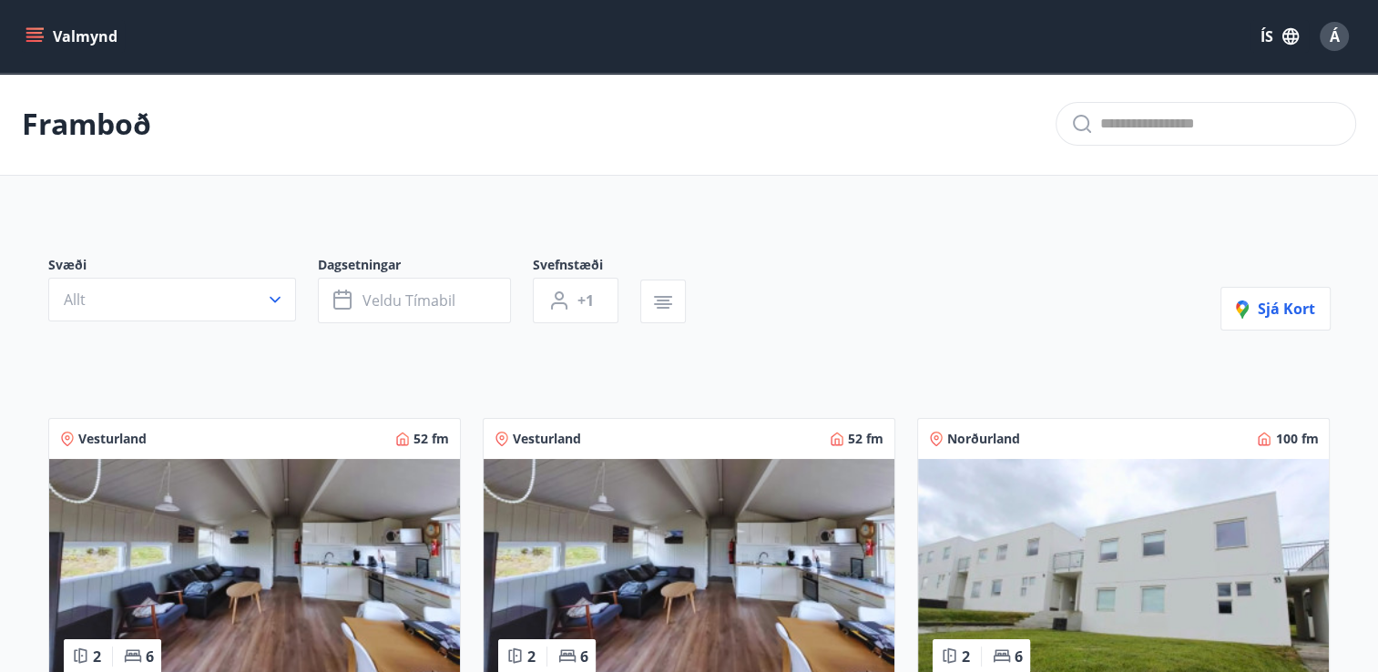
click at [33, 31] on icon "menu" at bounding box center [34, 36] width 18 height 18
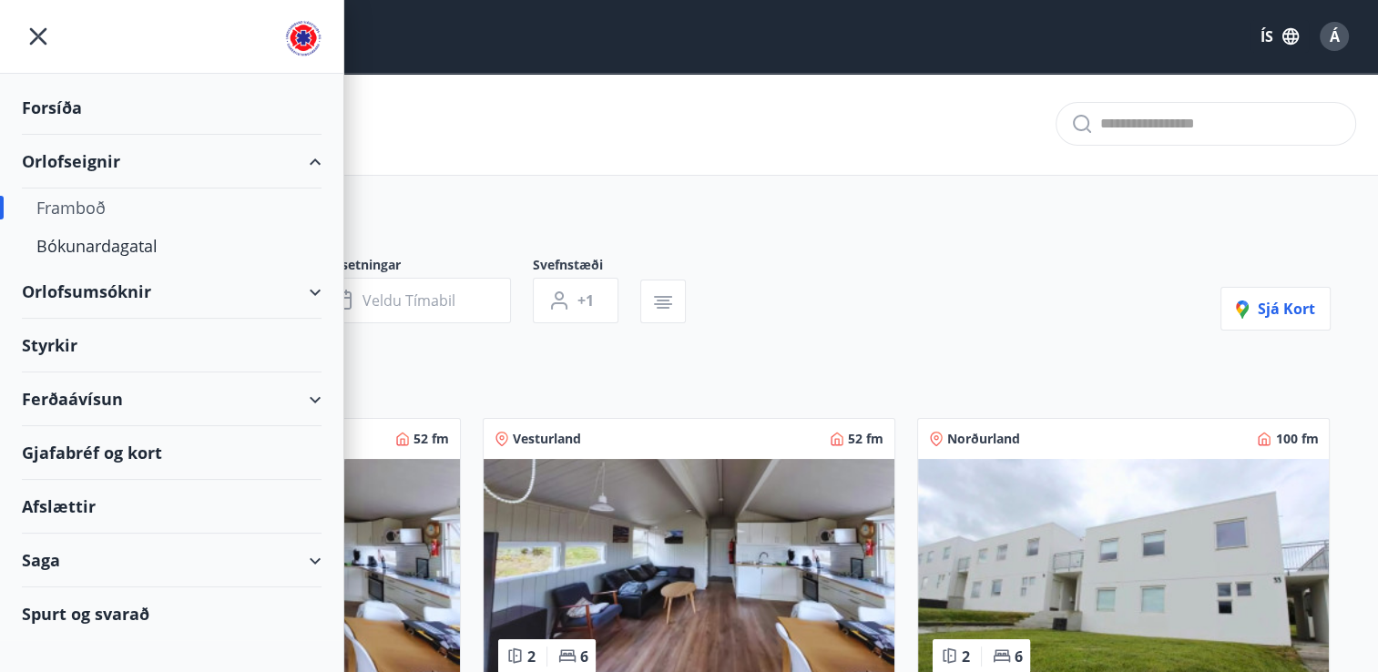
click at [67, 290] on div "Orlofsumsóknir" at bounding box center [172, 292] width 300 height 54
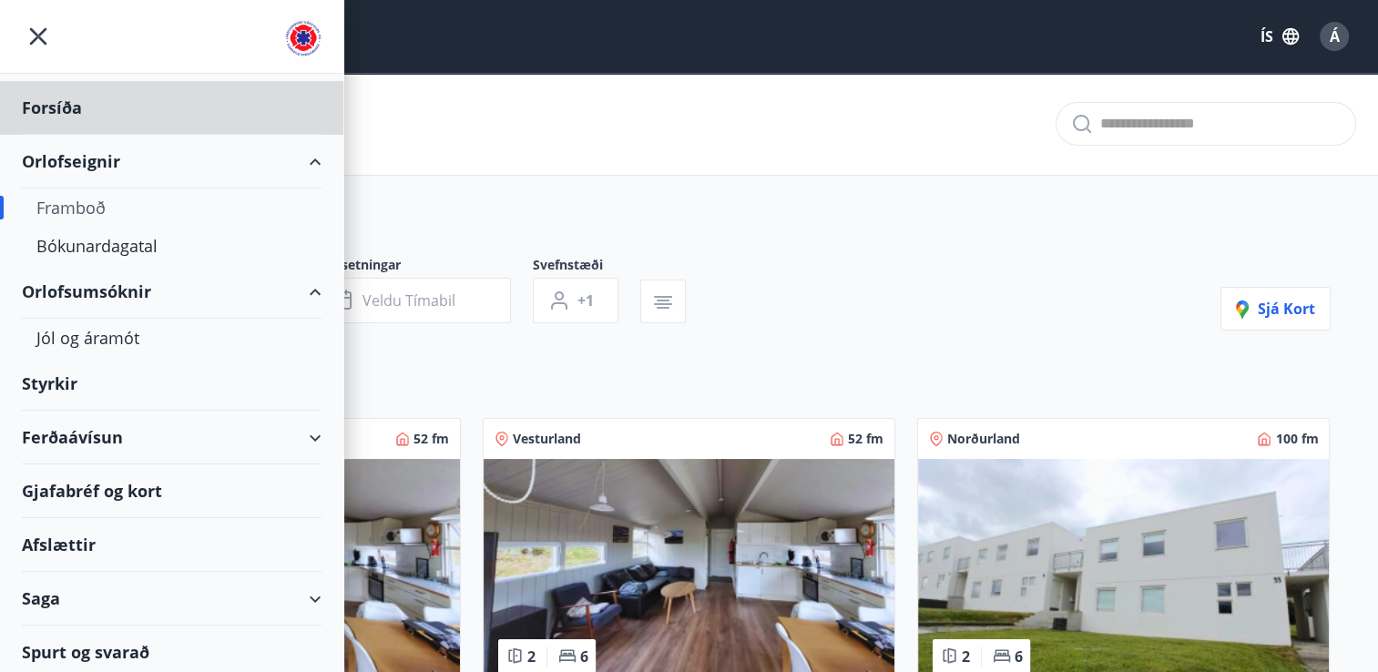
click at [58, 135] on div "Styrkir" at bounding box center [172, 108] width 300 height 54
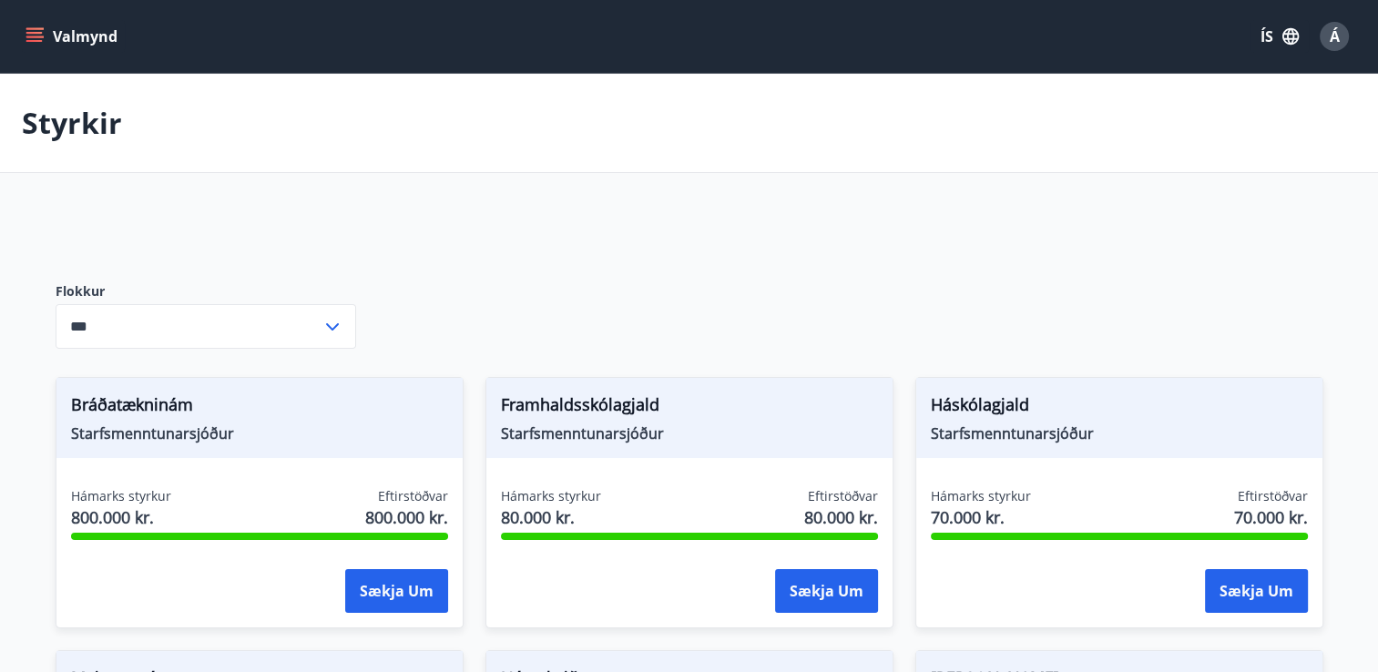
type input "***"
click at [33, 25] on button "Valmynd" at bounding box center [73, 36] width 103 height 33
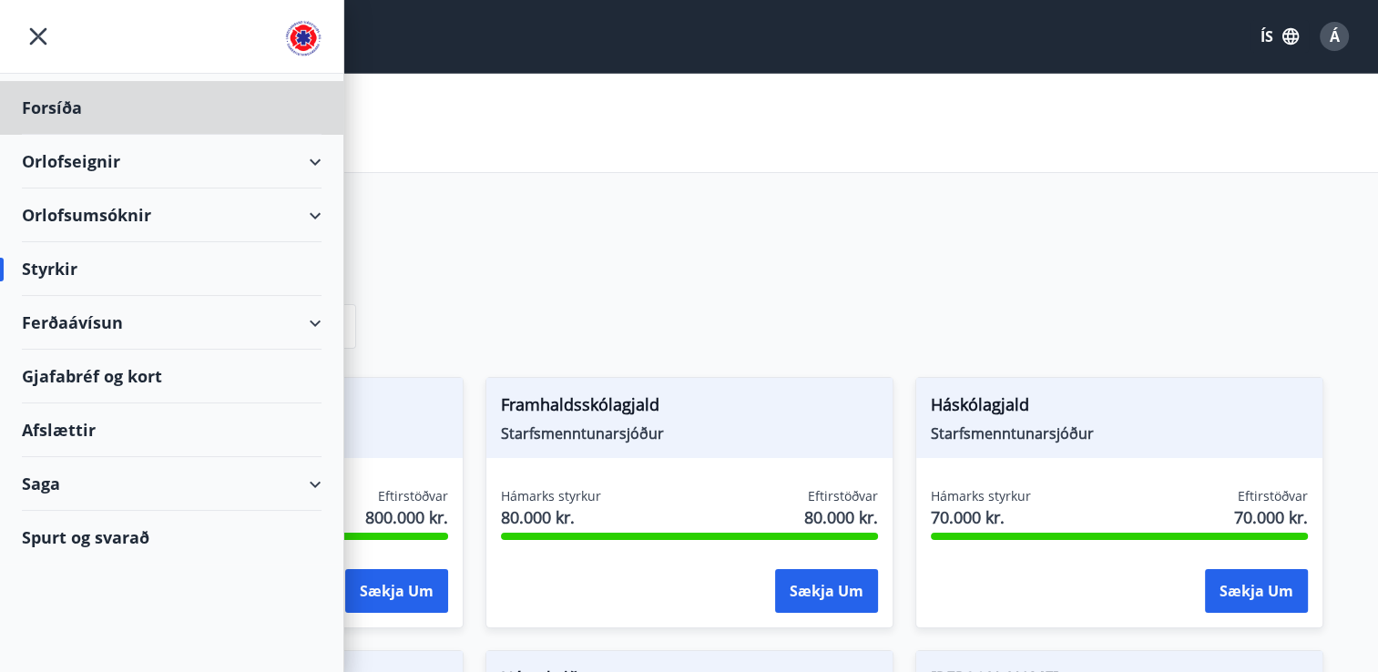
click at [55, 270] on div "Styrkir" at bounding box center [172, 269] width 300 height 54
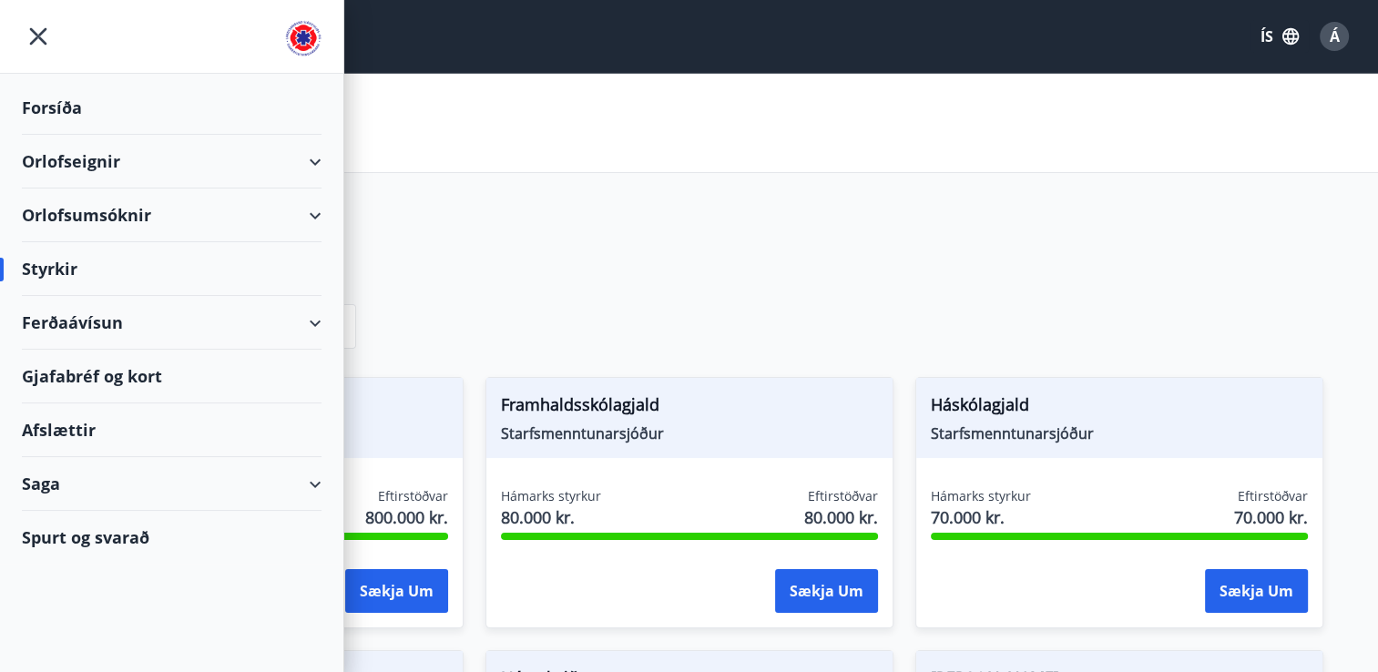
click at [62, 319] on div "Ferðaávísun" at bounding box center [172, 323] width 300 height 54
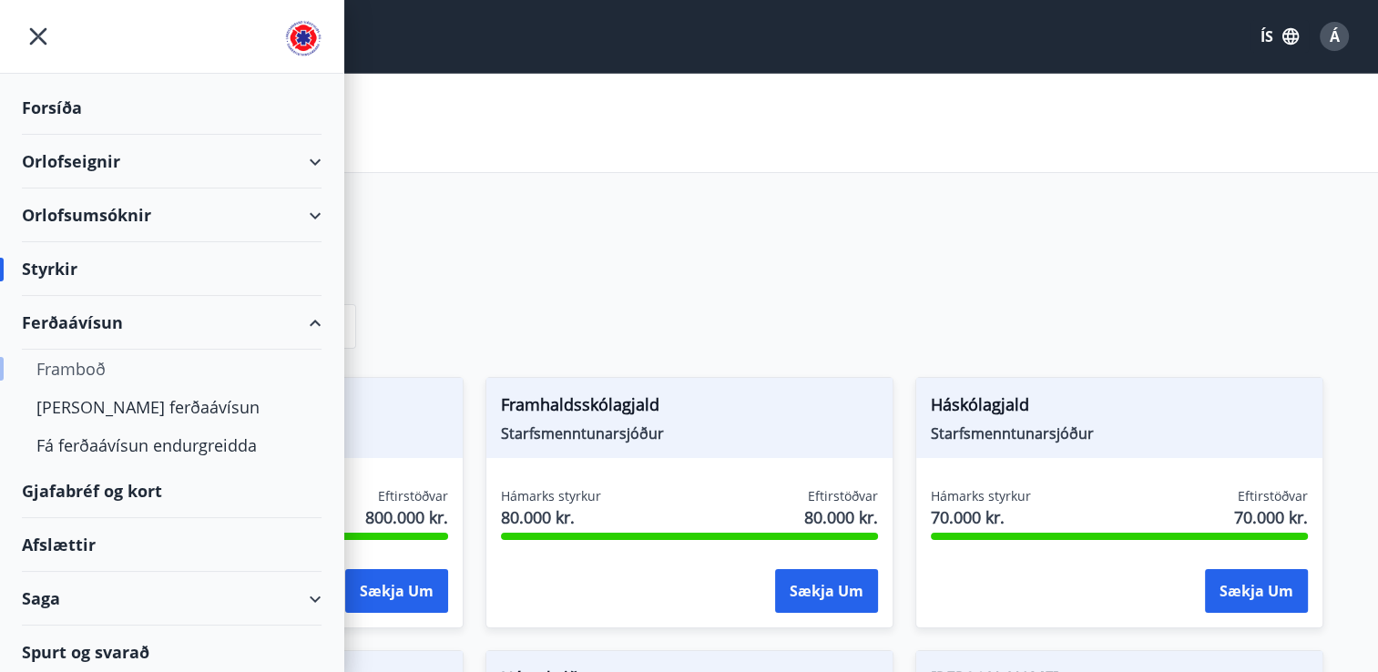
click at [83, 366] on div "Framboð" at bounding box center [171, 369] width 270 height 38
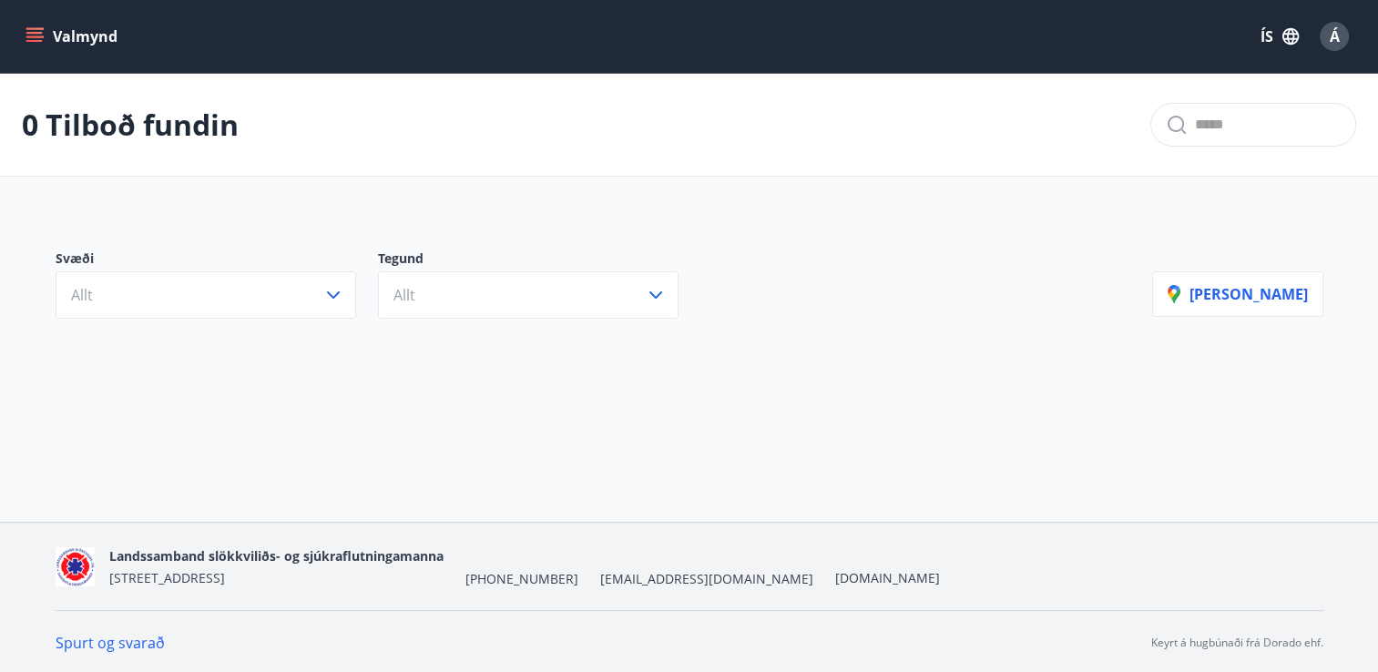
click at [39, 36] on icon "menu" at bounding box center [36, 37] width 20 height 2
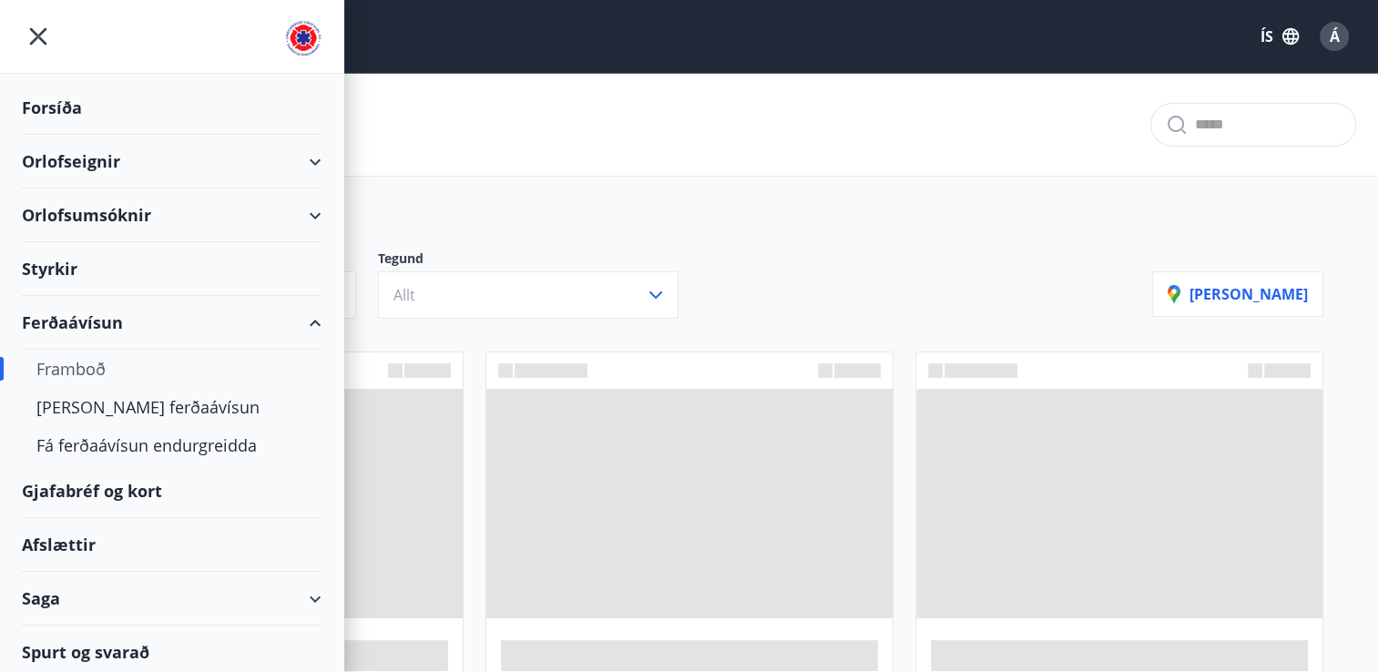
click at [98, 484] on div "Gjafabréf og kort" at bounding box center [172, 491] width 300 height 54
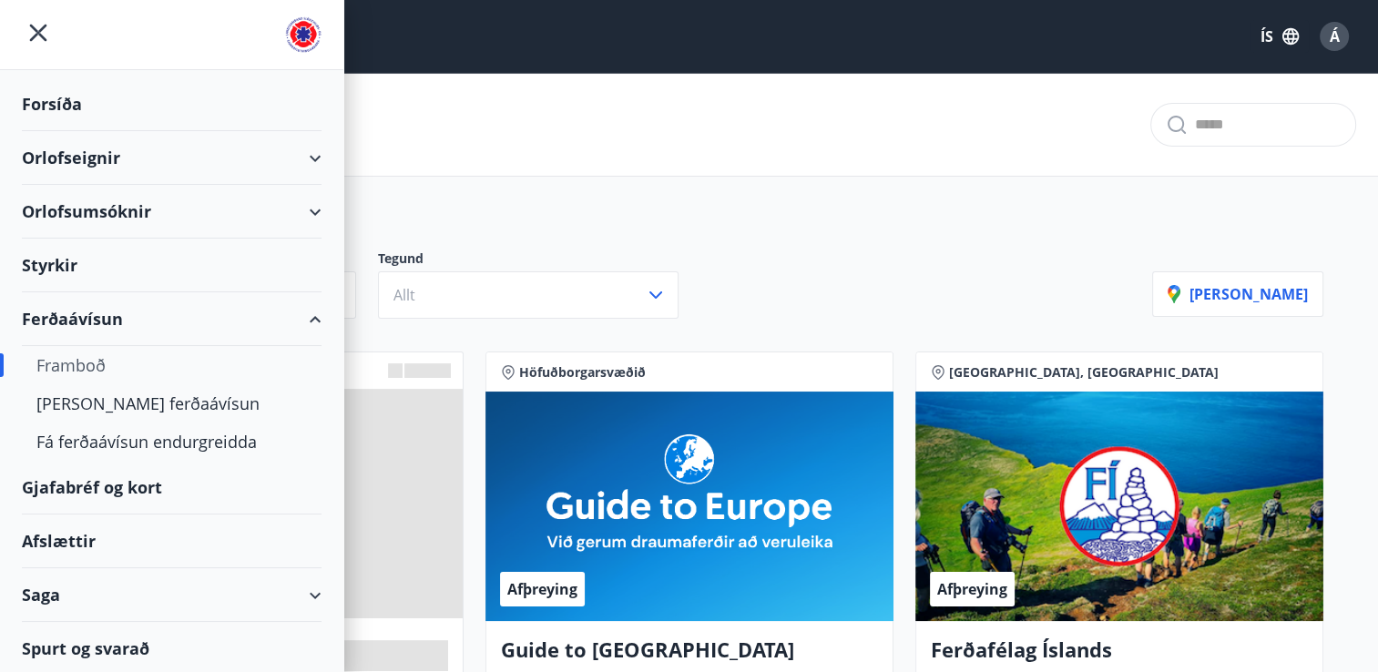
scroll to position [4, 0]
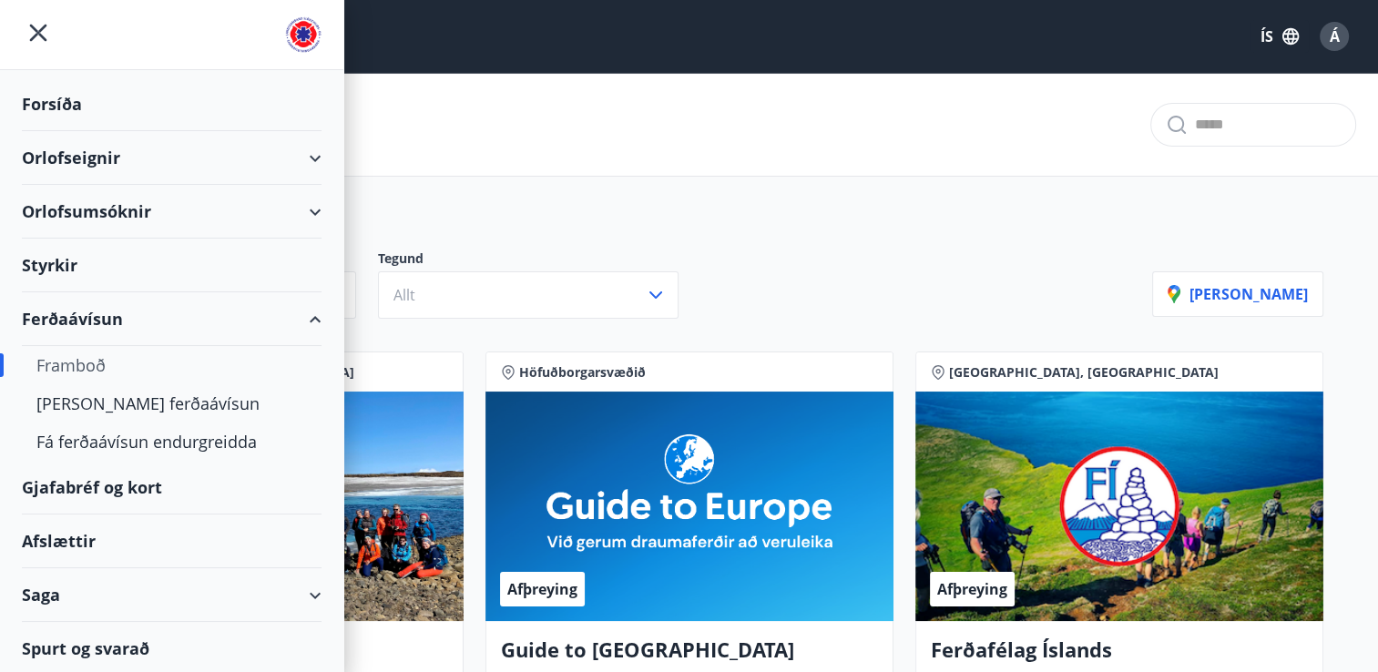
click at [309, 595] on icon at bounding box center [315, 596] width 22 height 22
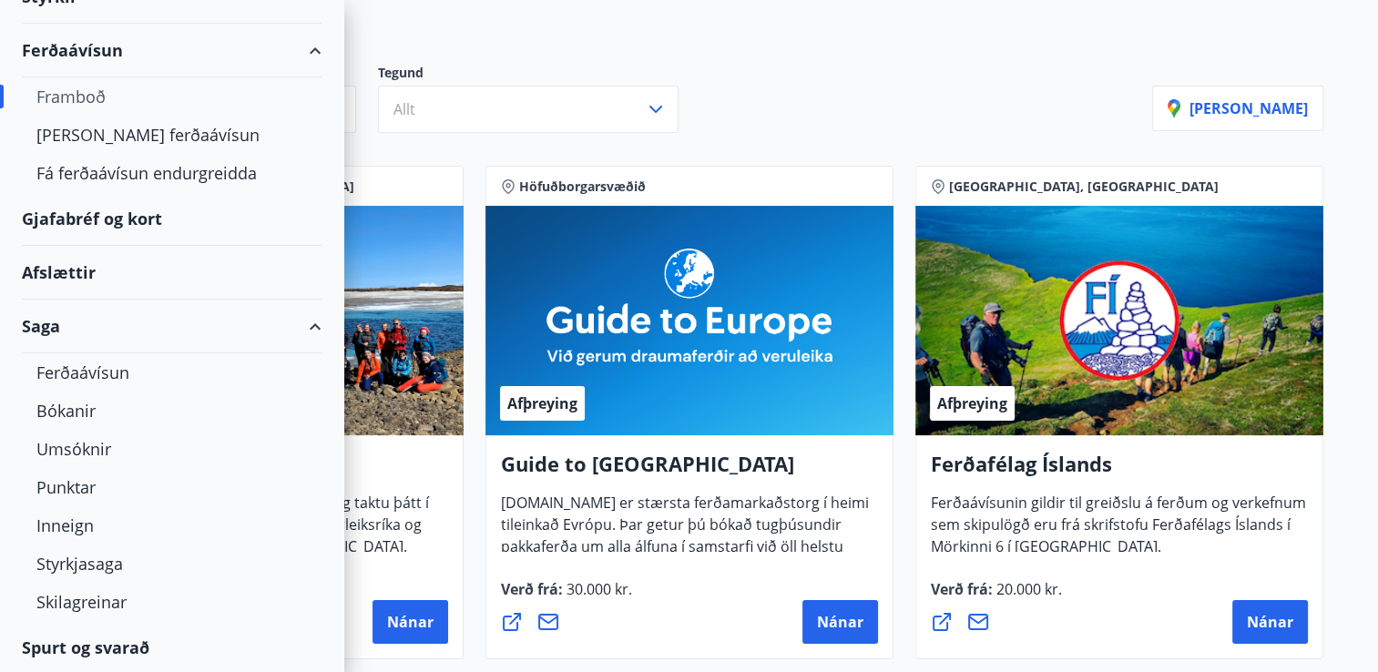
scroll to position [188, 0]
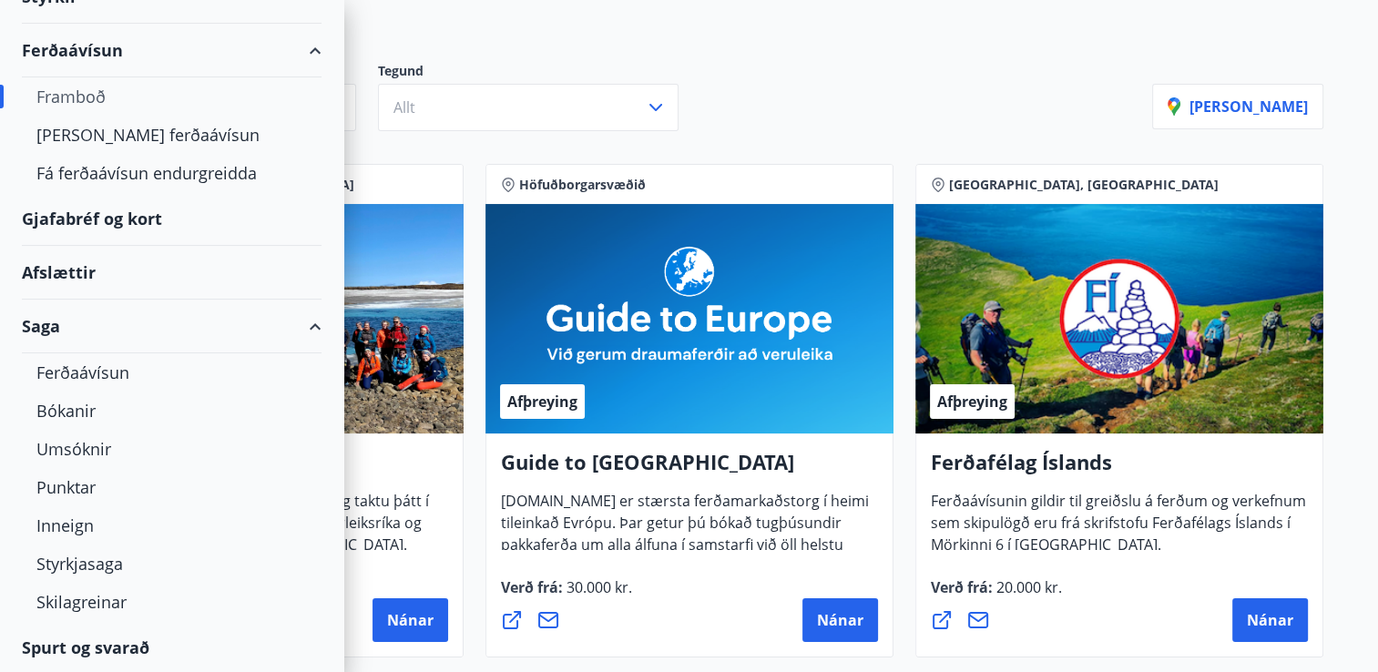
click at [63, 640] on div "Spurt og svarað" at bounding box center [172, 647] width 300 height 53
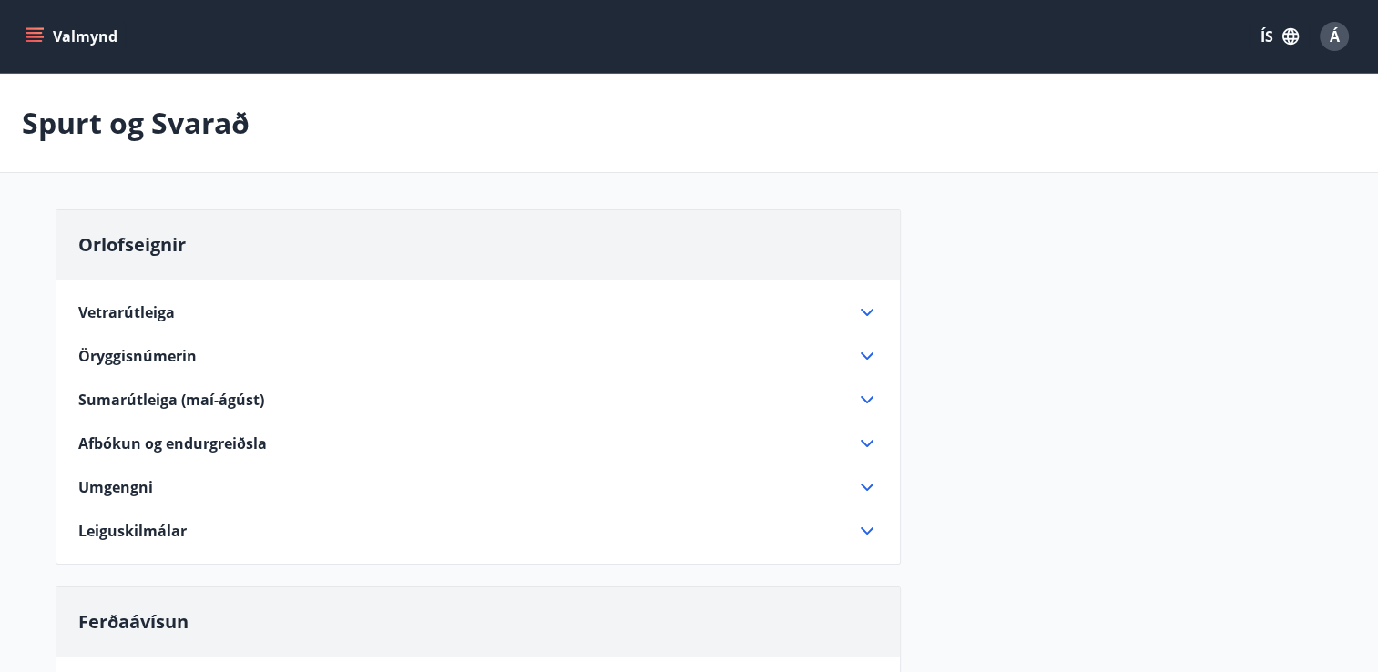
click at [31, 36] on icon "menu" at bounding box center [36, 37] width 20 height 2
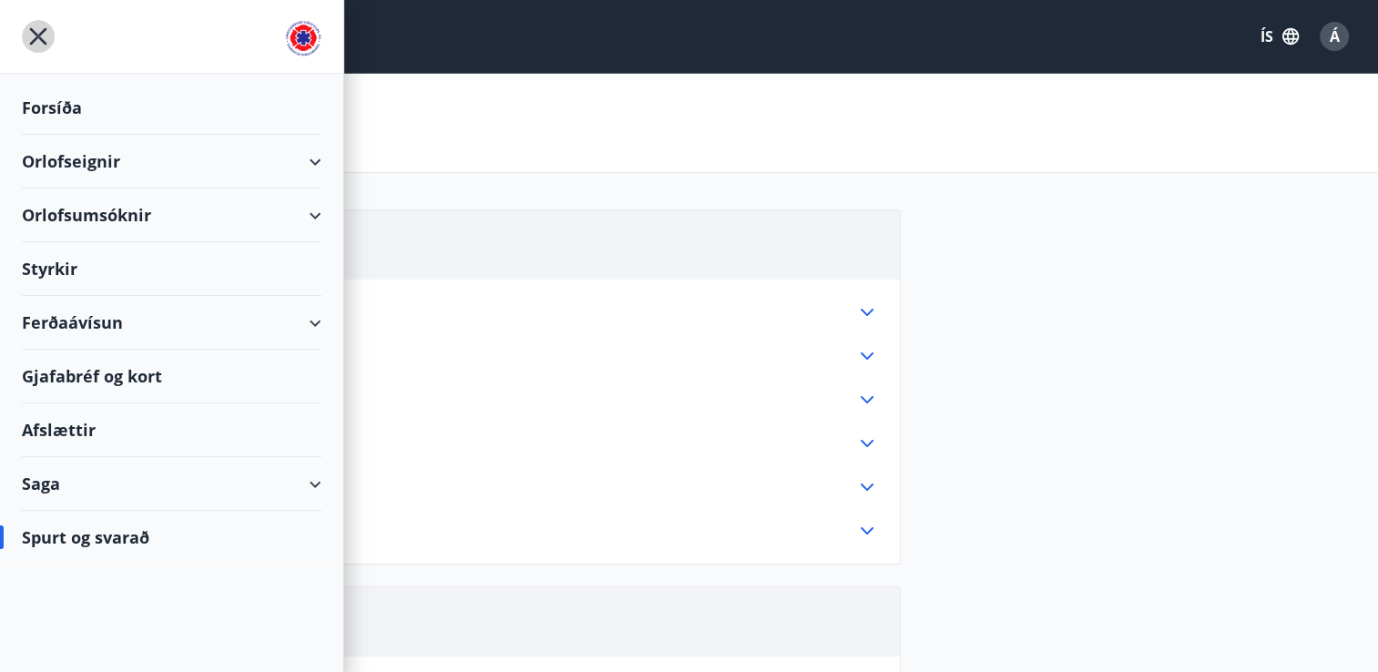
click at [40, 39] on icon "menu" at bounding box center [38, 36] width 17 height 17
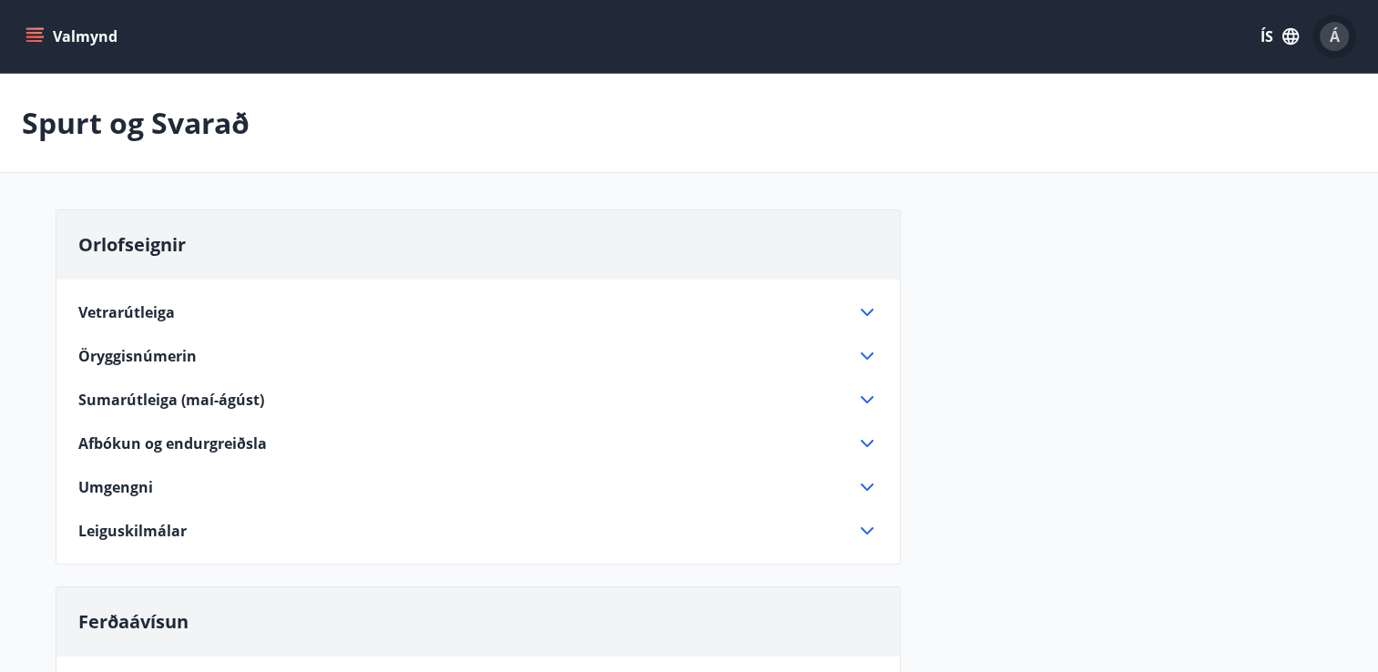
click at [1335, 43] on span "Á" at bounding box center [1334, 36] width 10 height 20
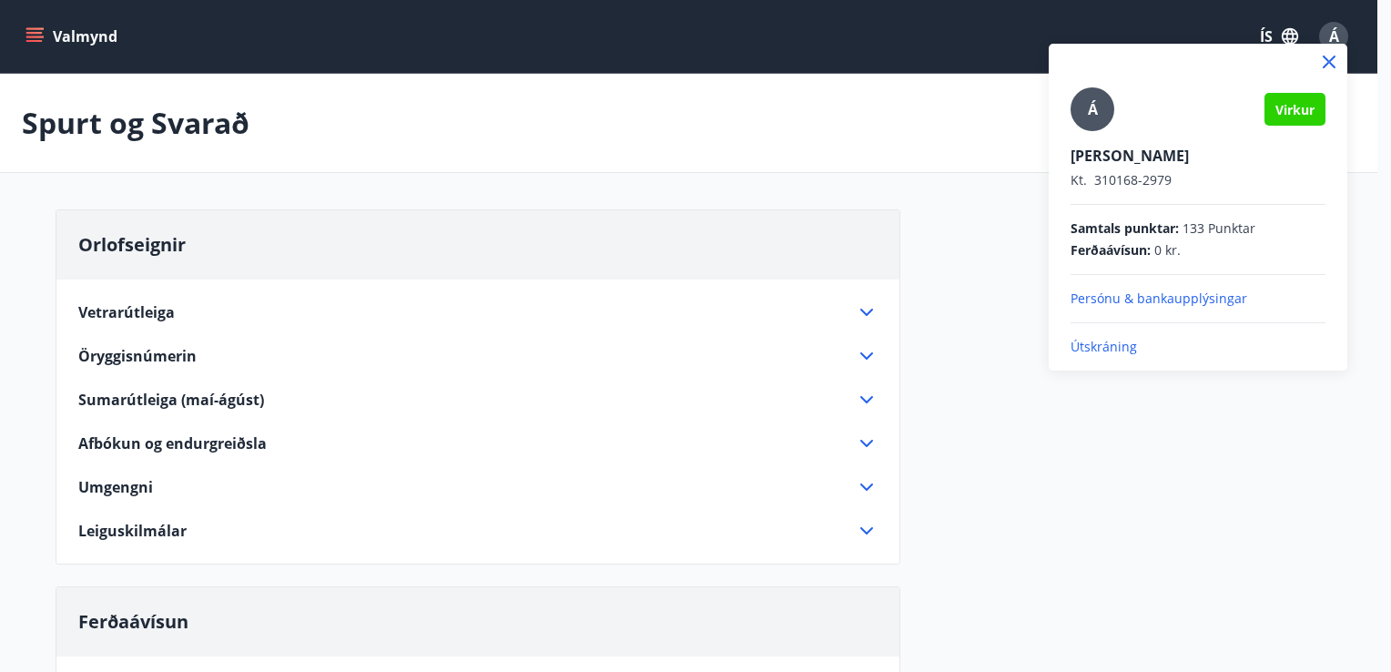
click at [1104, 344] on p "Útskráning" at bounding box center [1198, 347] width 255 height 18
